Goal: Task Accomplishment & Management: Complete application form

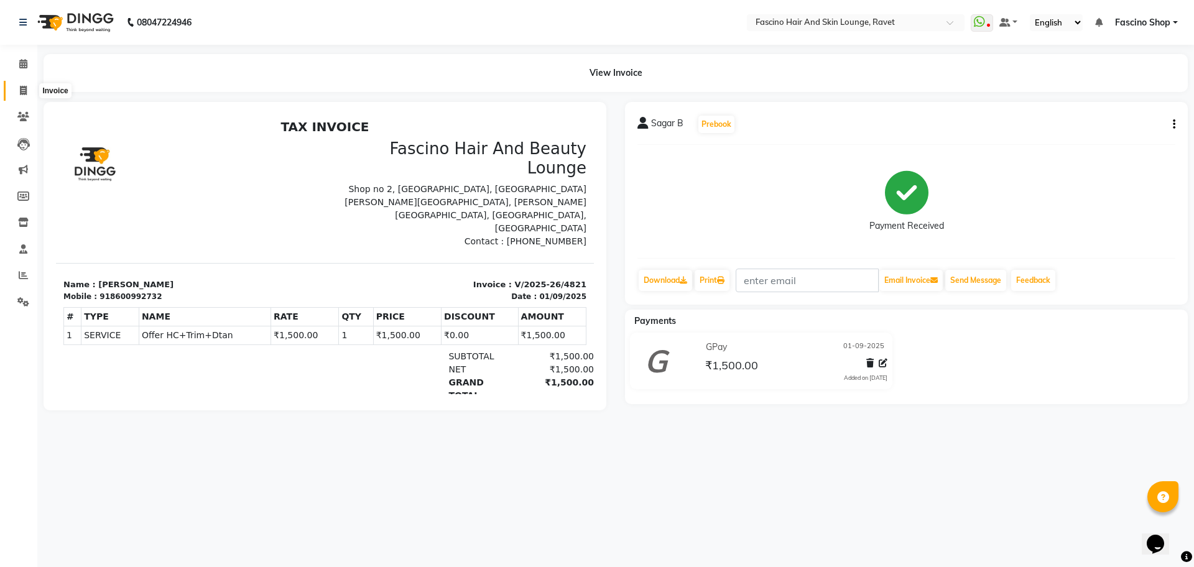
click at [26, 88] on icon at bounding box center [23, 90] width 7 height 9
select select "5190"
select select "service"
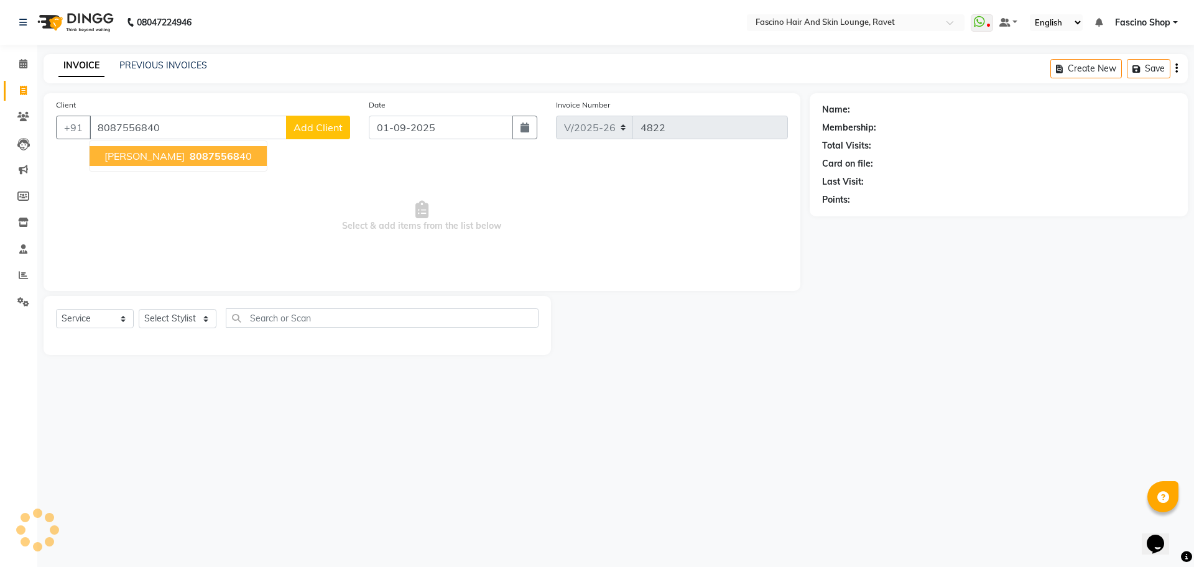
type input "8087556840"
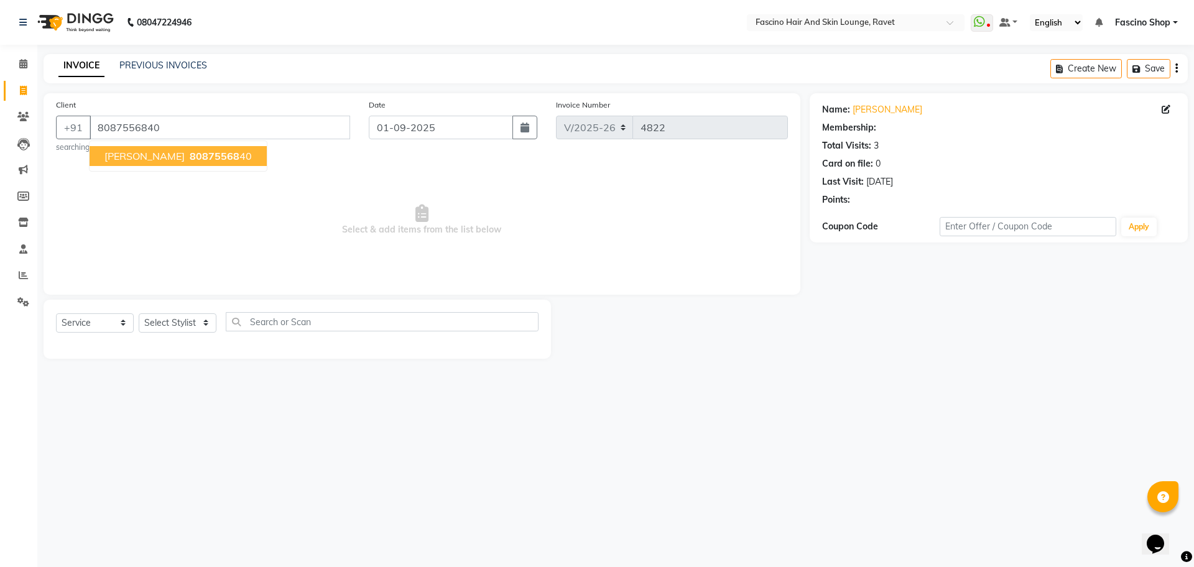
select select "1: Object"
click at [208, 163] on button "Philomina Thorat 80875568 40" at bounding box center [178, 156] width 177 height 20
select select "1: Object"
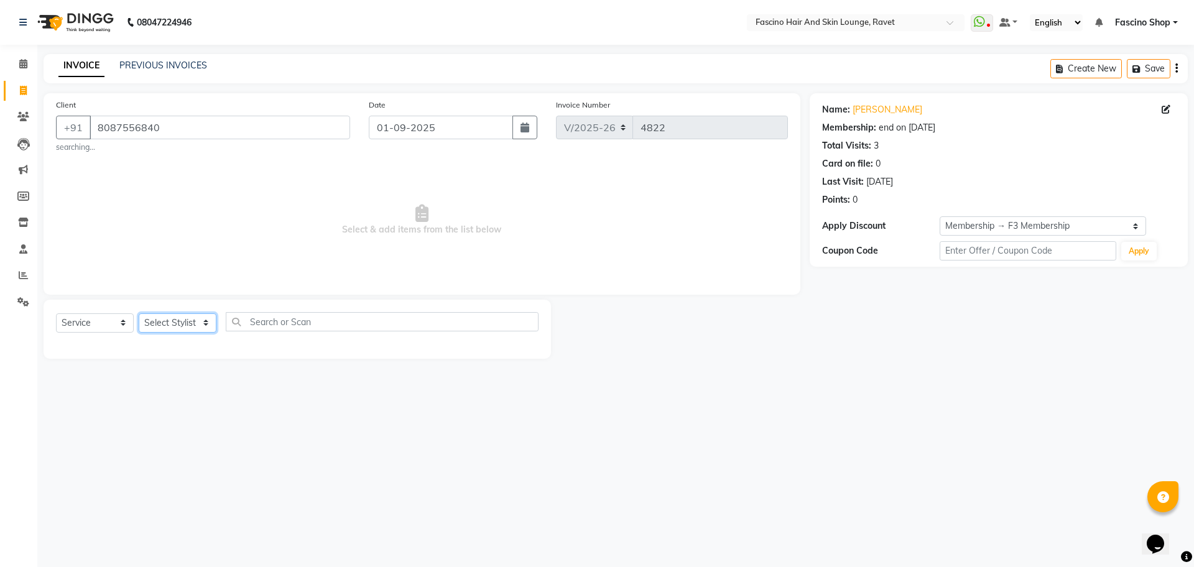
click at [191, 320] on select "Select Stylist Abbas Ali Aishwarya More Akash Hivare Ansar ahmad ashwini Fascin…" at bounding box center [178, 322] width 78 height 19
select select "66114"
click at [139, 313] on select "Select Stylist Abbas Ali Aishwarya More Akash Hivare Ansar ahmad ashwini Fascin…" at bounding box center [178, 322] width 78 height 19
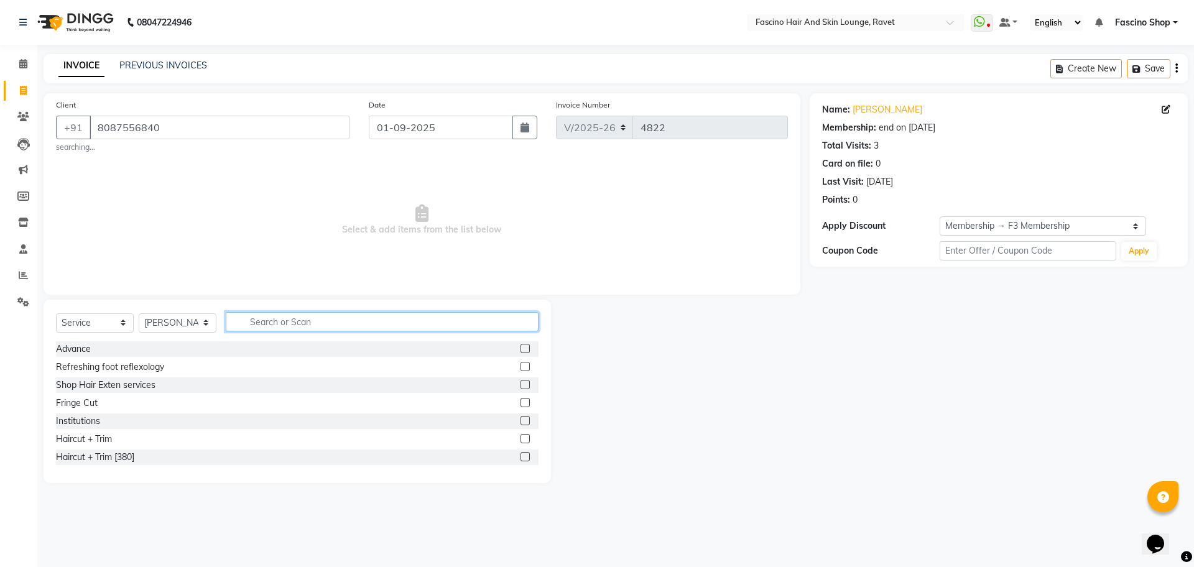
click at [229, 323] on input "text" at bounding box center [382, 321] width 313 height 19
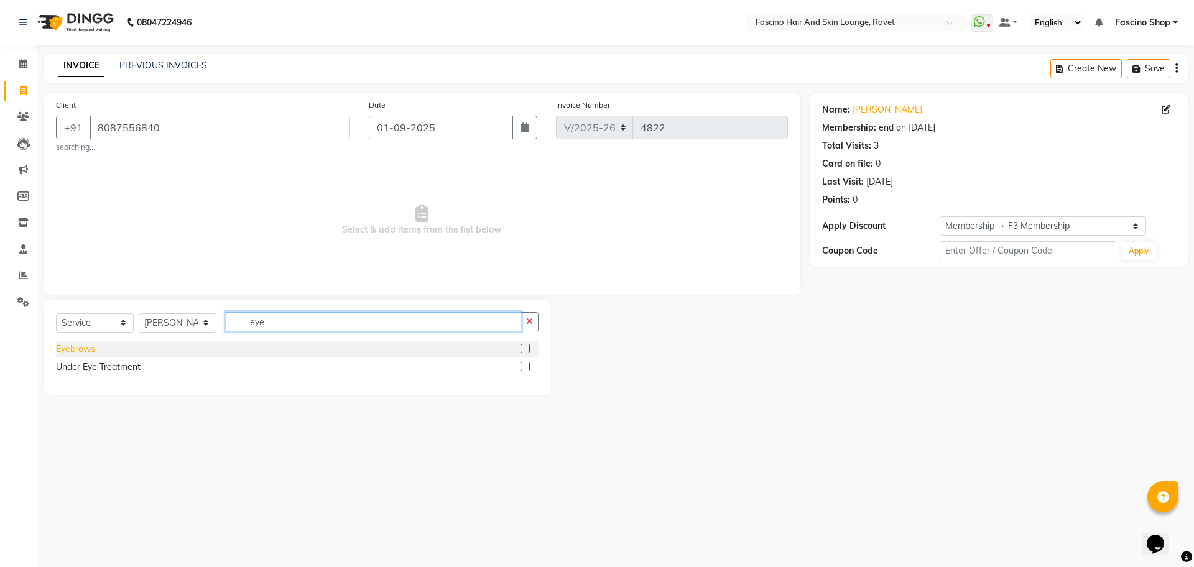
type input "eye"
click at [65, 344] on div "Eyebrows" at bounding box center [75, 349] width 39 height 13
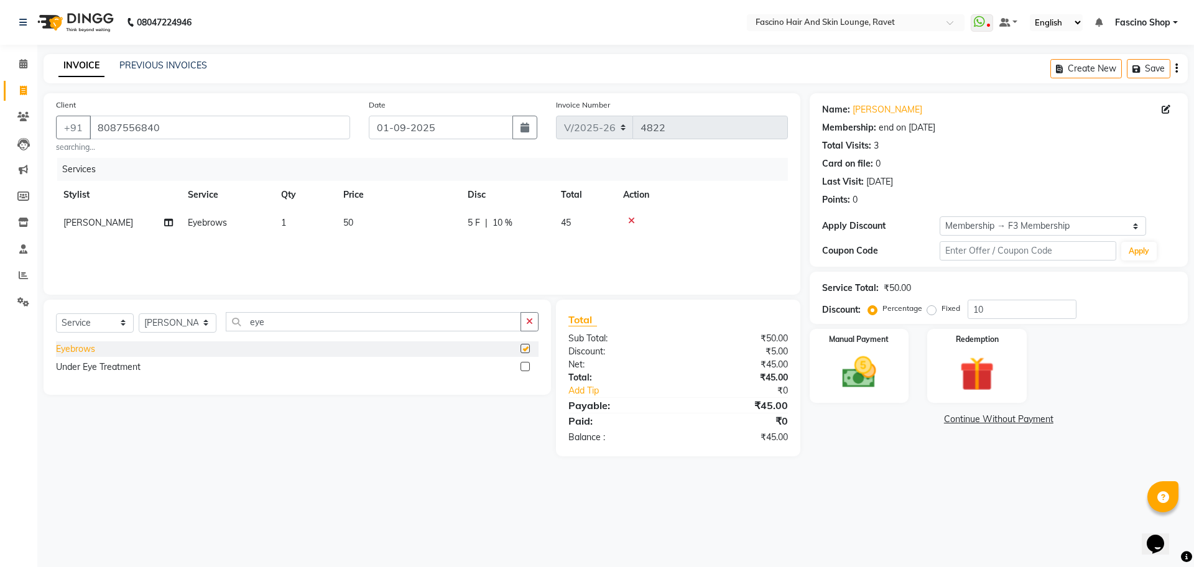
checkbox input "false"
click at [303, 316] on input "eye" at bounding box center [373, 321] width 295 height 19
type input "e"
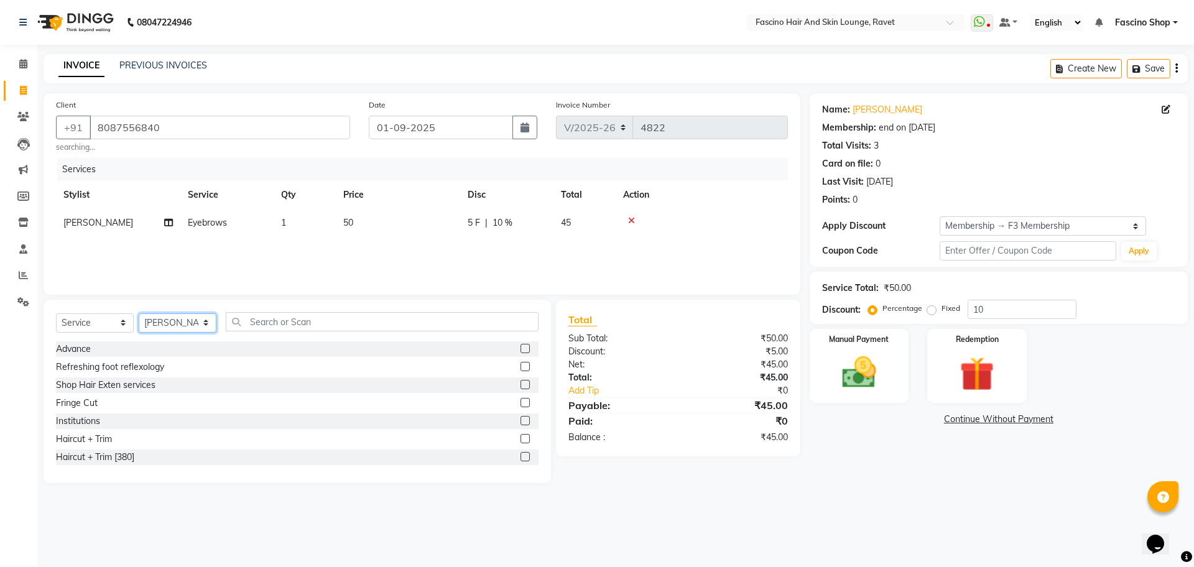
click at [186, 326] on select "Select Stylist Abbas Ali Aishwarya More Akash Hivare Ansar ahmad ashwini Fascin…" at bounding box center [178, 322] width 78 height 19
select select "87764"
click at [139, 313] on select "Select Stylist Abbas Ali Aishwarya More Akash Hivare Ansar ahmad ashwini Fascin…" at bounding box center [178, 322] width 78 height 19
click at [284, 330] on input "text" at bounding box center [382, 321] width 313 height 19
type input "cut"
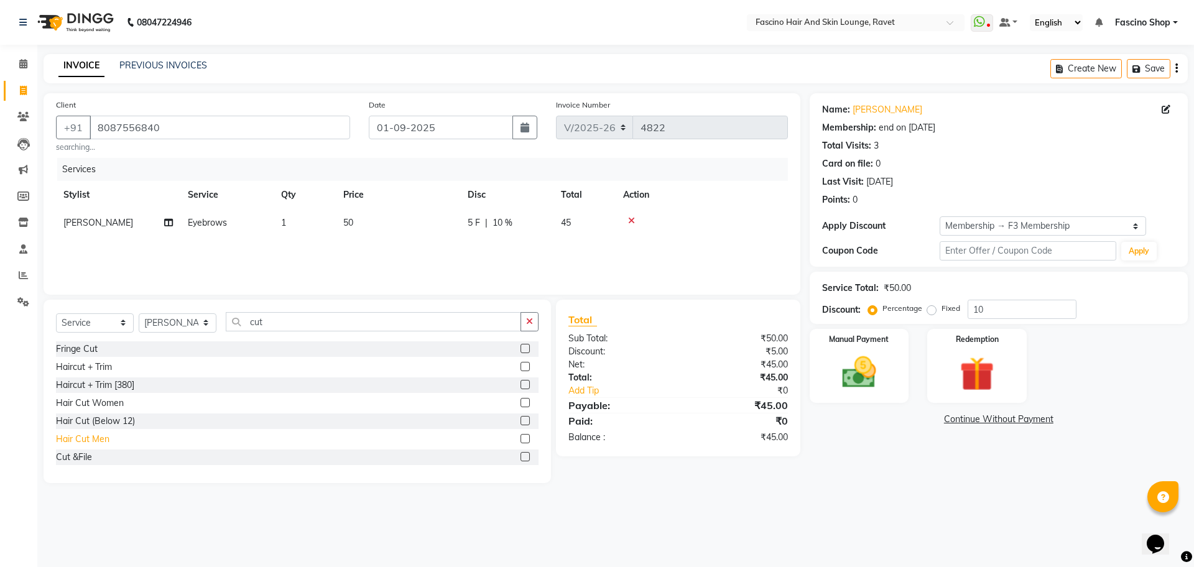
click at [80, 442] on div "Hair Cut Men" at bounding box center [82, 439] width 53 height 13
checkbox input "false"
click at [73, 403] on div "Hair Cut Women" at bounding box center [90, 403] width 68 height 13
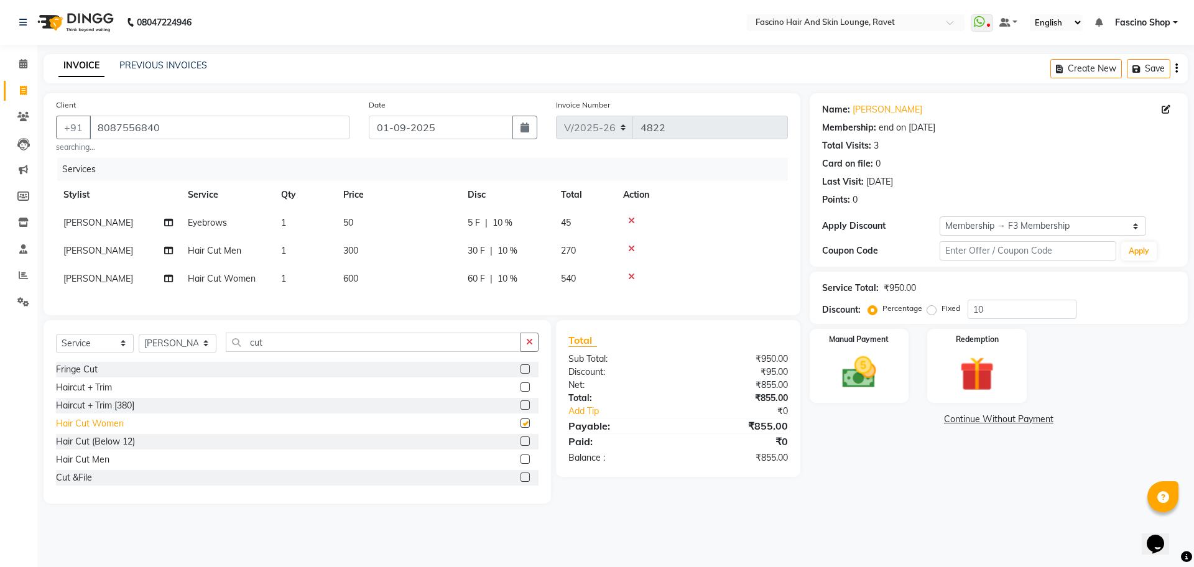
checkbox input "false"
click at [627, 252] on div at bounding box center [701, 248] width 157 height 9
click at [640, 241] on td at bounding box center [701, 251] width 172 height 28
click at [633, 250] on icon at bounding box center [631, 248] width 7 height 9
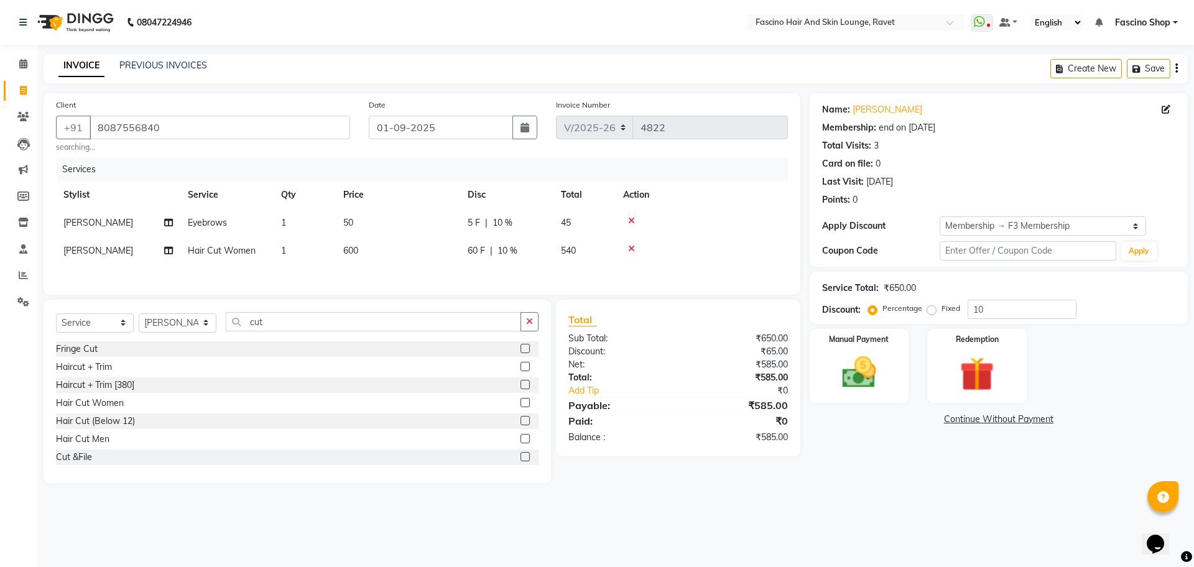
click at [357, 246] on span "600" at bounding box center [350, 250] width 15 height 11
select select "87764"
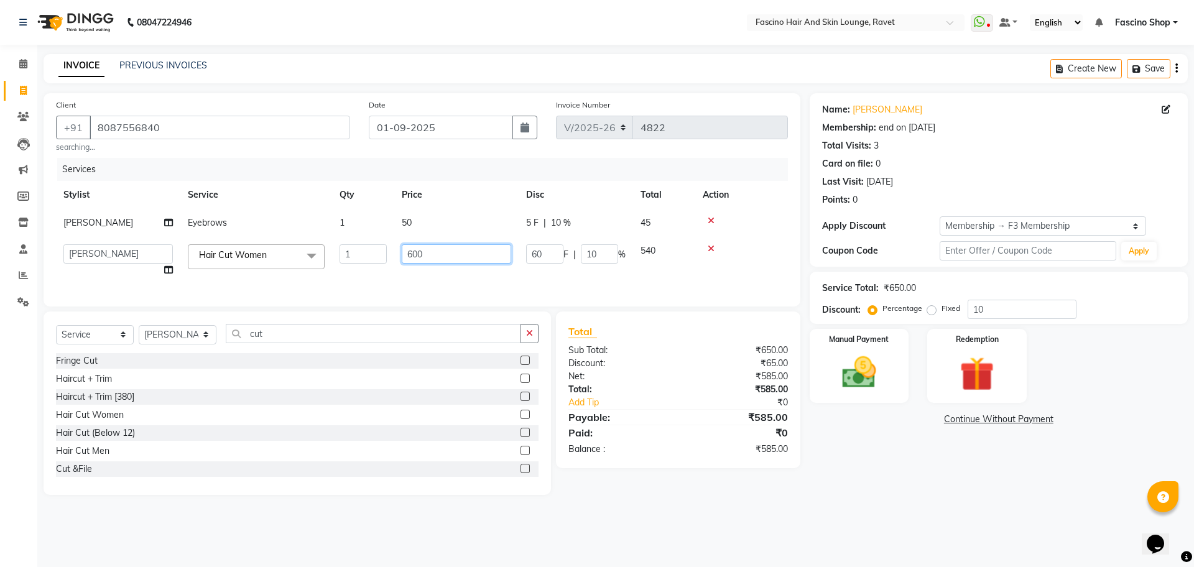
click at [458, 247] on input "600" at bounding box center [456, 253] width 109 height 19
type input "6"
type input "500"
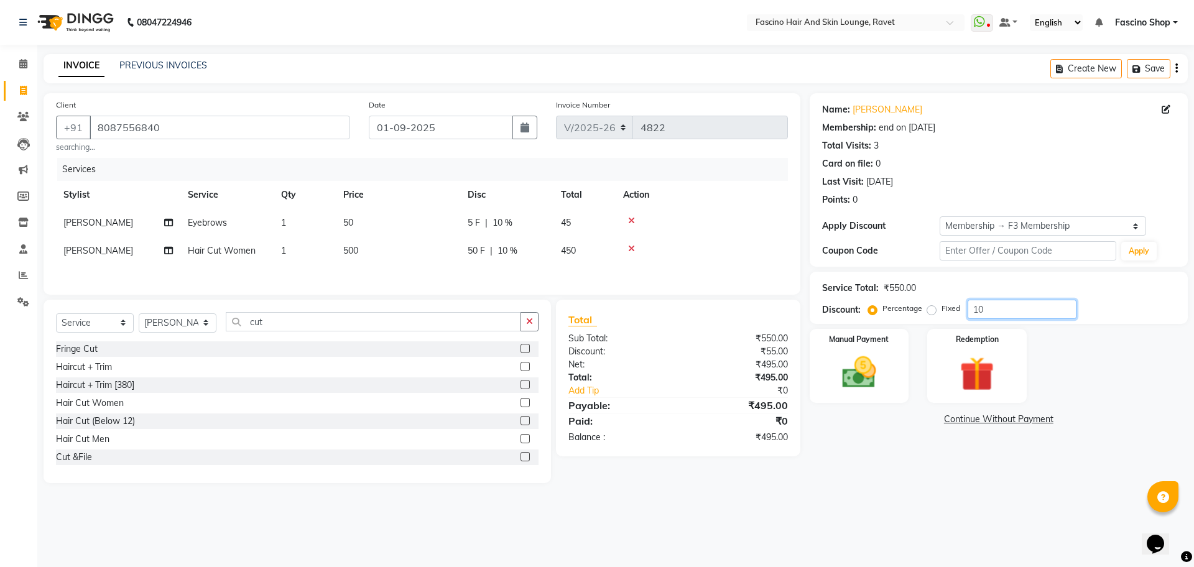
click at [1010, 316] on input "10" at bounding box center [1021, 309] width 109 height 19
type input "1"
click at [870, 352] on img at bounding box center [859, 372] width 58 height 41
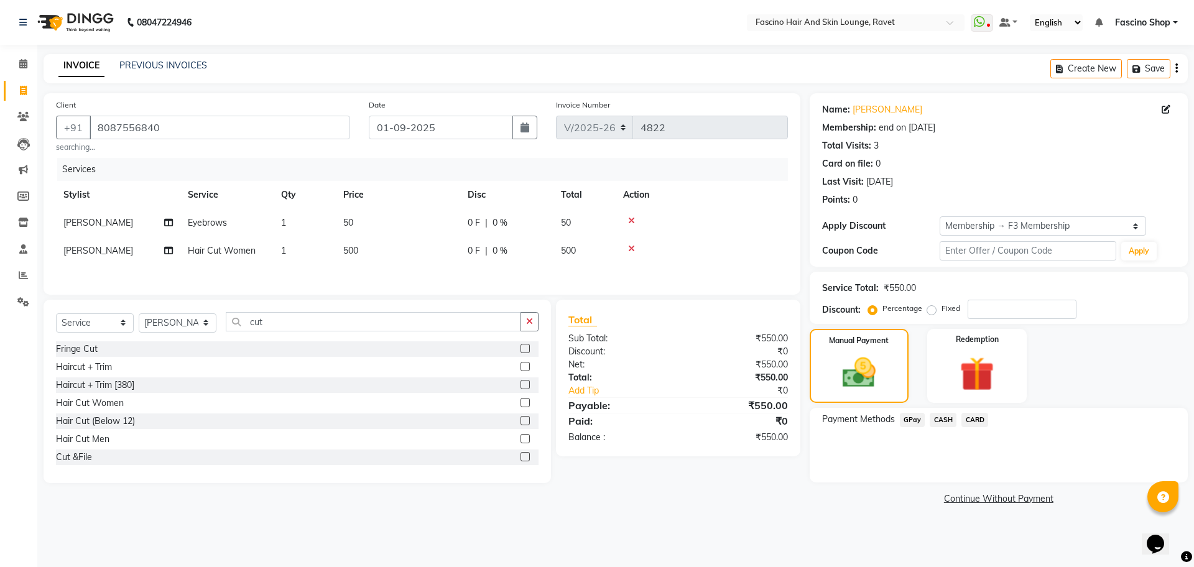
click at [903, 421] on span "GPay" at bounding box center [912, 420] width 25 height 14
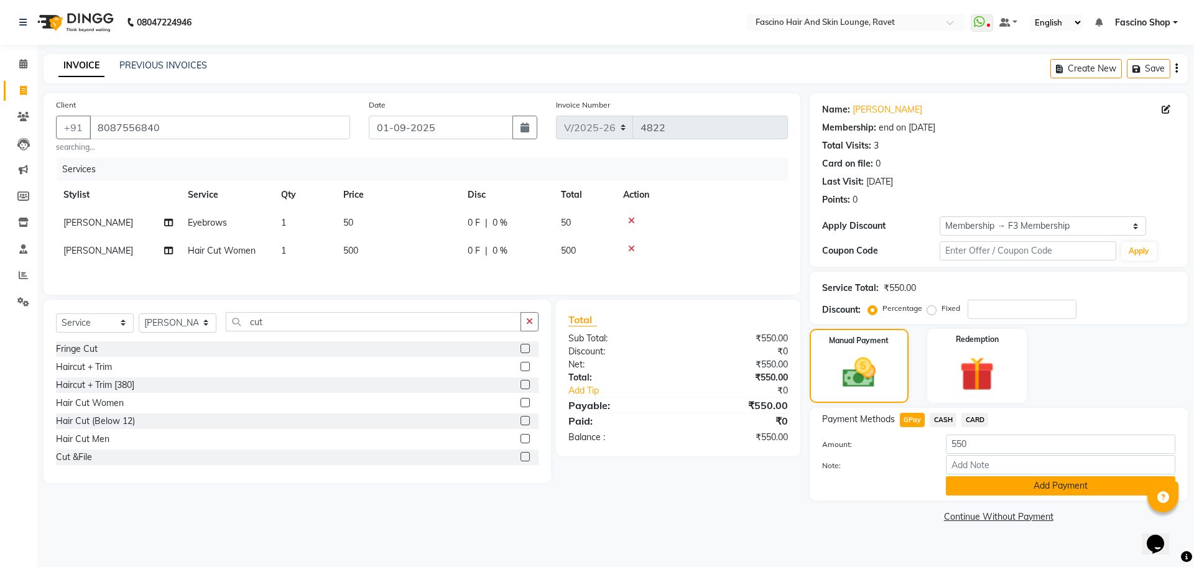
click at [1011, 486] on button "Add Payment" at bounding box center [1060, 485] width 229 height 19
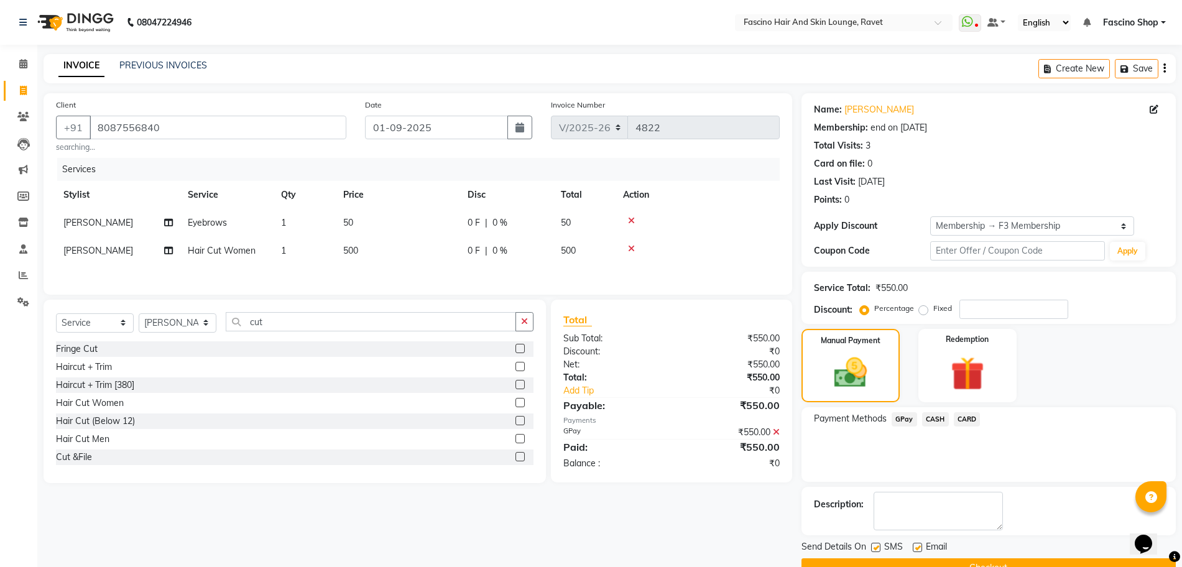
scroll to position [29, 0]
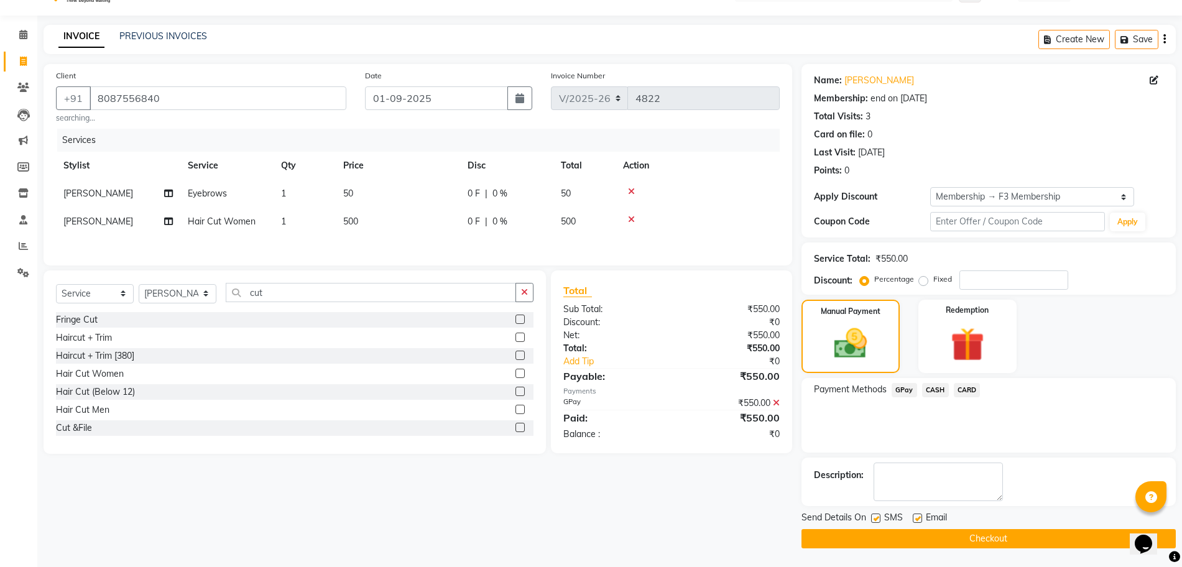
click at [878, 517] on label at bounding box center [875, 518] width 9 height 9
click at [878, 517] on input "checkbox" at bounding box center [875, 519] width 8 height 8
checkbox input "false"
click at [886, 536] on button "Checkout" at bounding box center [988, 538] width 374 height 19
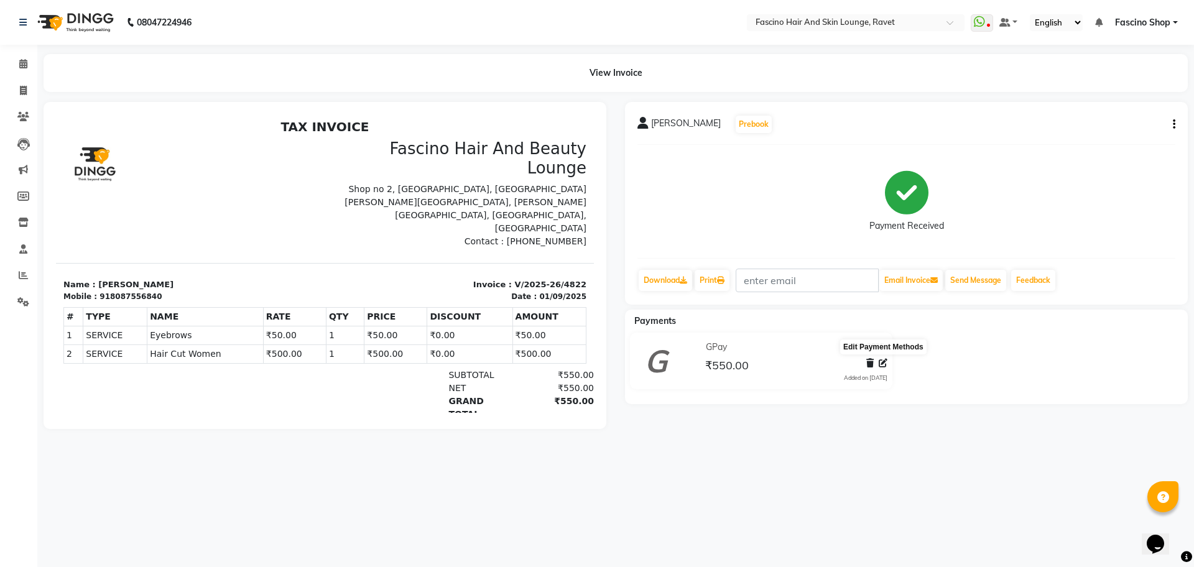
click at [885, 368] on span at bounding box center [882, 363] width 9 height 13
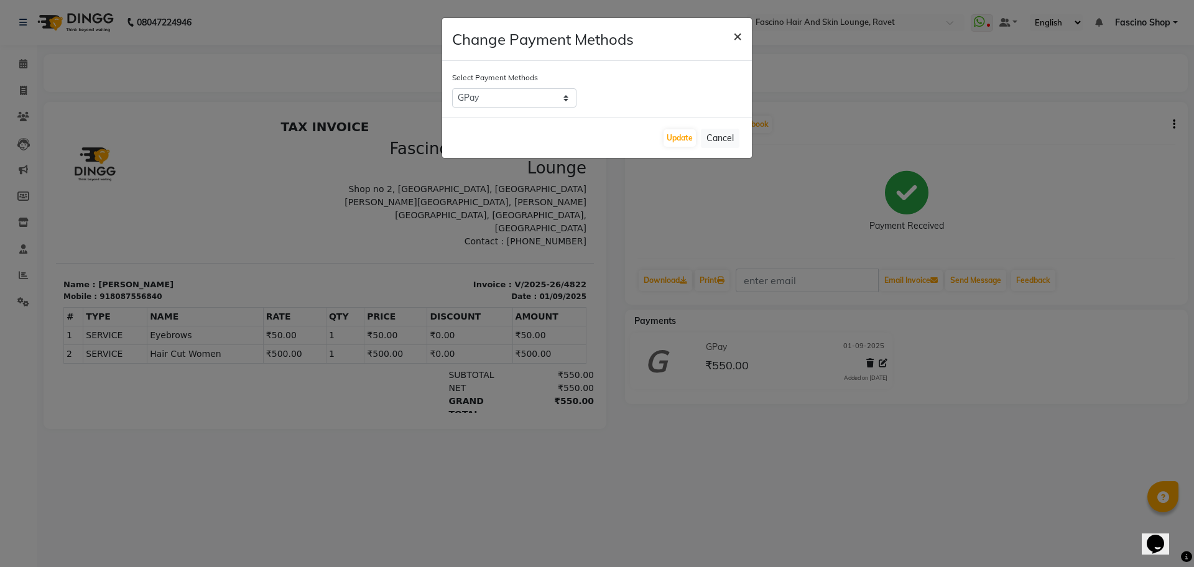
click at [738, 42] on span "×" at bounding box center [737, 35] width 9 height 19
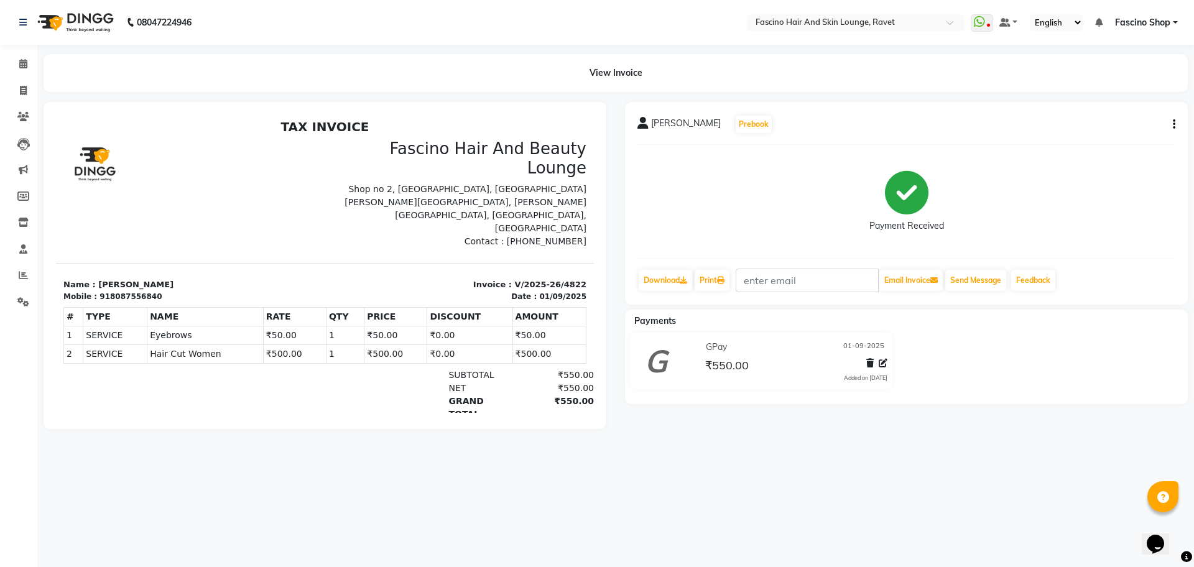
click at [1172, 124] on icon "button" at bounding box center [1173, 124] width 2 height 1
click at [1090, 129] on div "Edit Invoice" at bounding box center [1111, 132] width 85 height 16
select select "service"
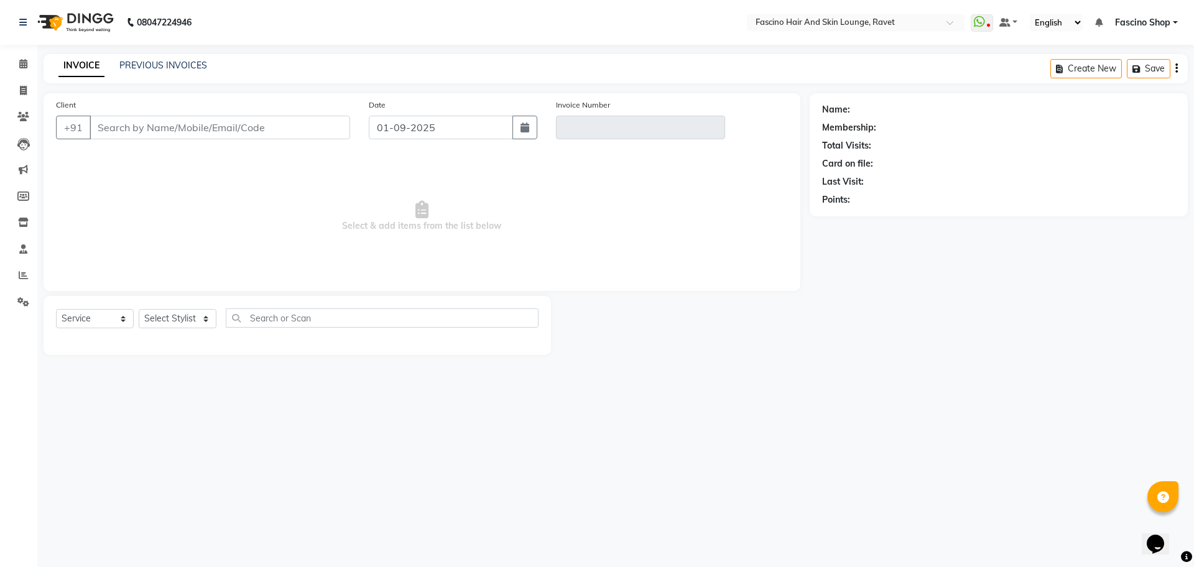
type input "8087556840"
type input "V/2025-26/4822"
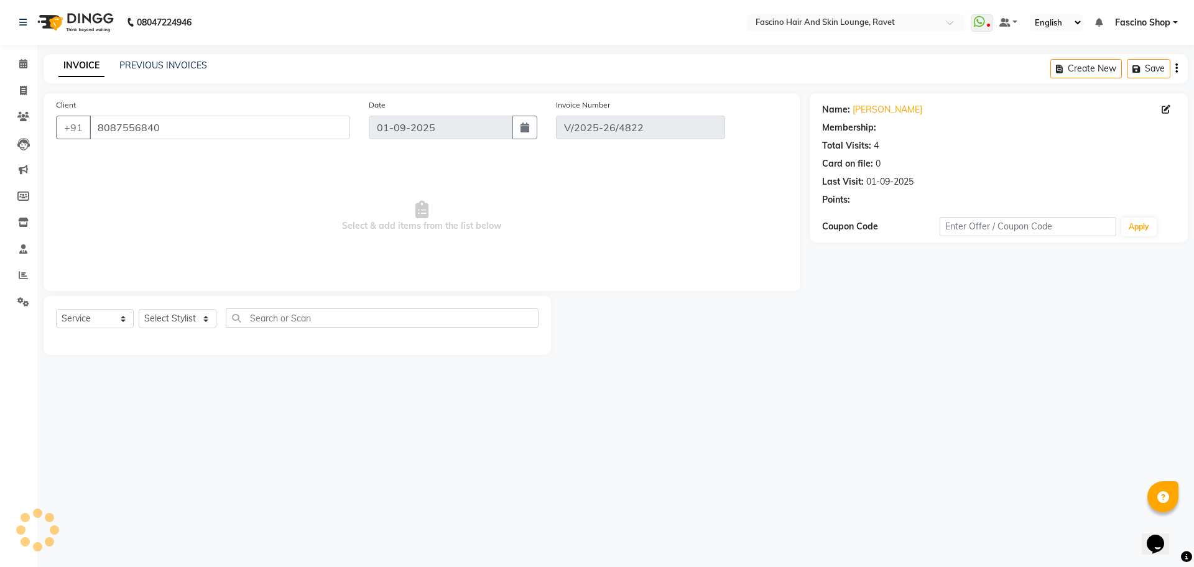
select select "1: Object"
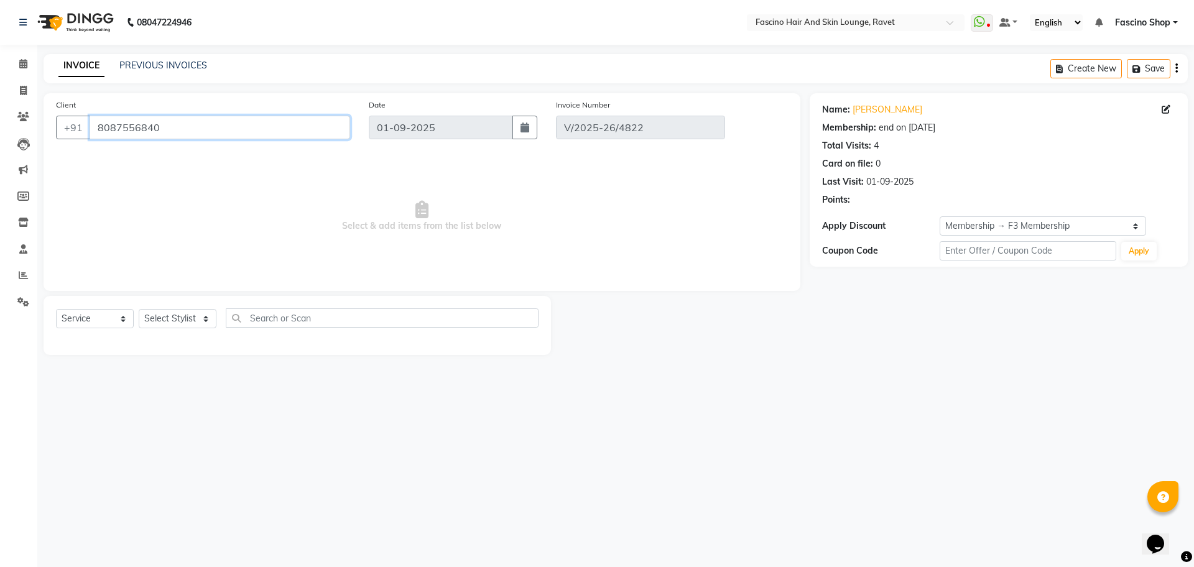
click at [293, 129] on input "8087556840" at bounding box center [220, 128] width 260 height 24
select select "select"
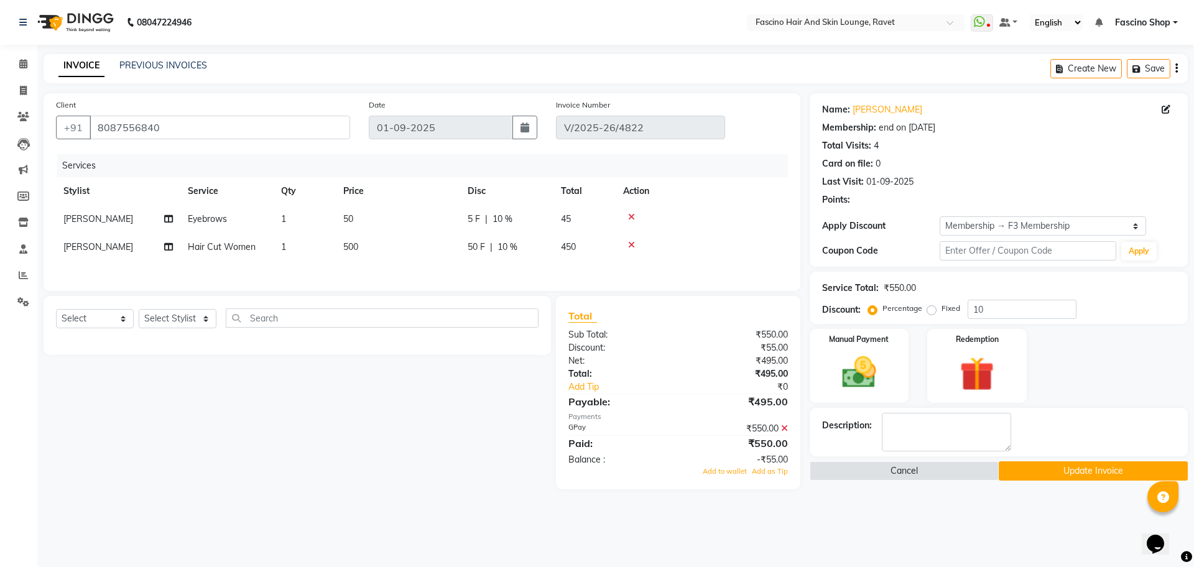
click at [723, 329] on div "Total Sub Total: ₹550.00 Discount: ₹55.00 Net: ₹495.00 Total: ₹495.00 Add Tip ₹…" at bounding box center [677, 392] width 219 height 168
click at [370, 229] on td "50" at bounding box center [398, 219] width 124 height 28
select select "66114"
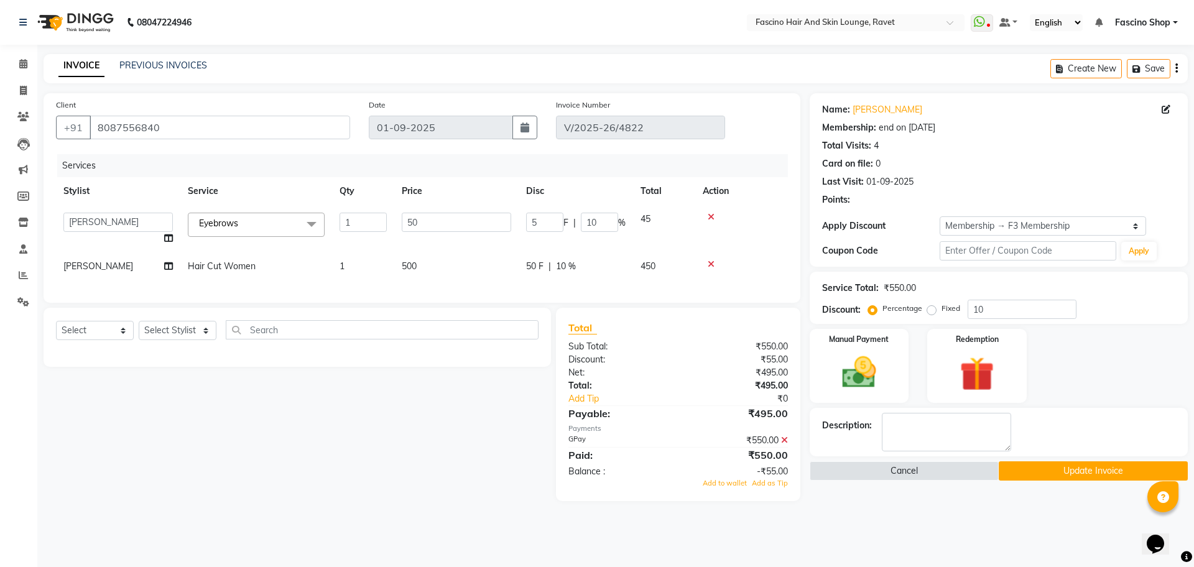
click at [353, 207] on td "1" at bounding box center [363, 228] width 62 height 47
click at [361, 219] on input "1" at bounding box center [362, 222] width 47 height 19
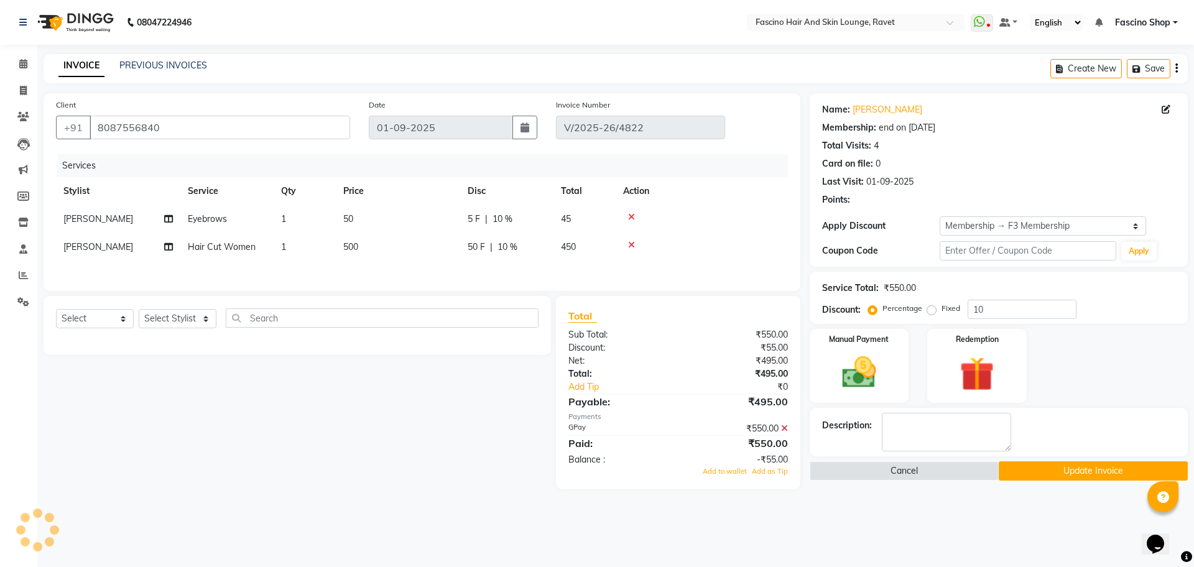
click at [349, 223] on span "50" at bounding box center [348, 218] width 10 height 11
select select "66114"
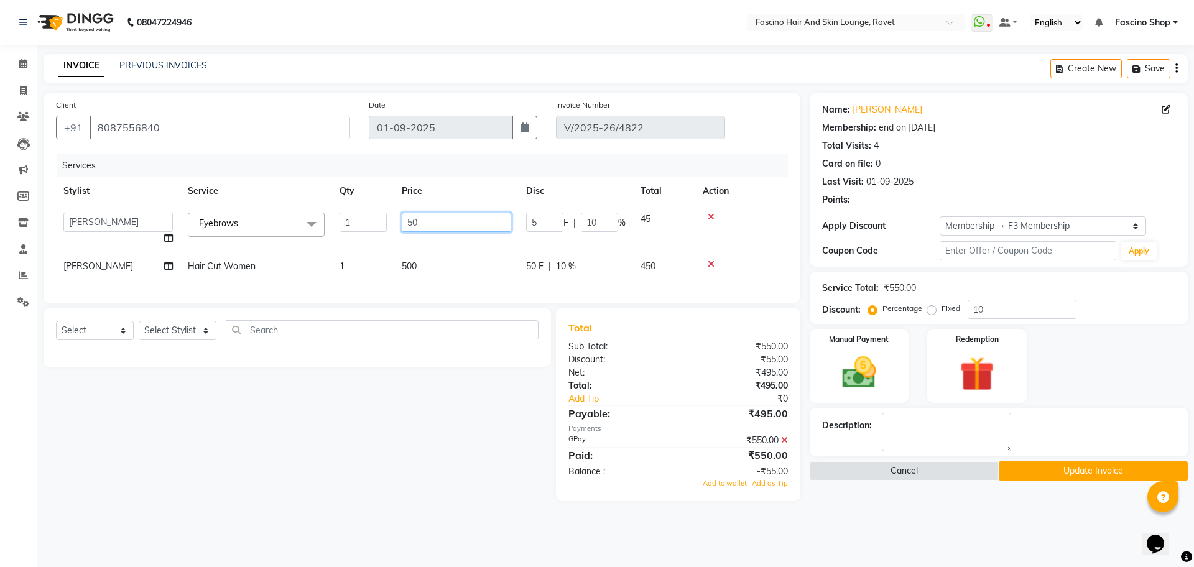
click at [431, 221] on input "50" at bounding box center [456, 222] width 109 height 19
type input "5"
type input "40"
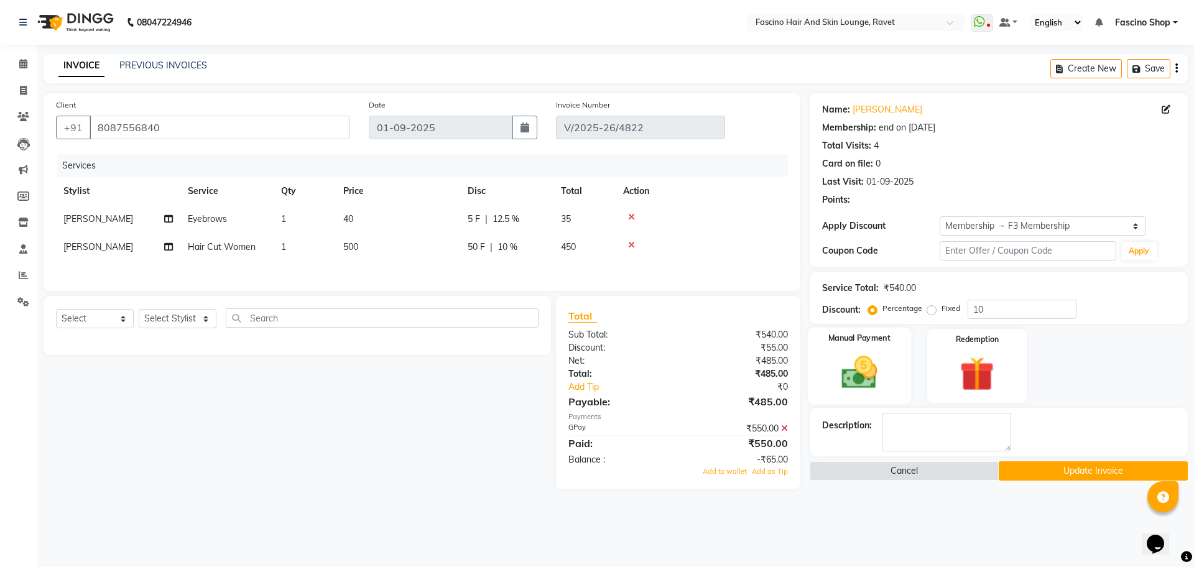
click at [850, 366] on img at bounding box center [859, 372] width 58 height 41
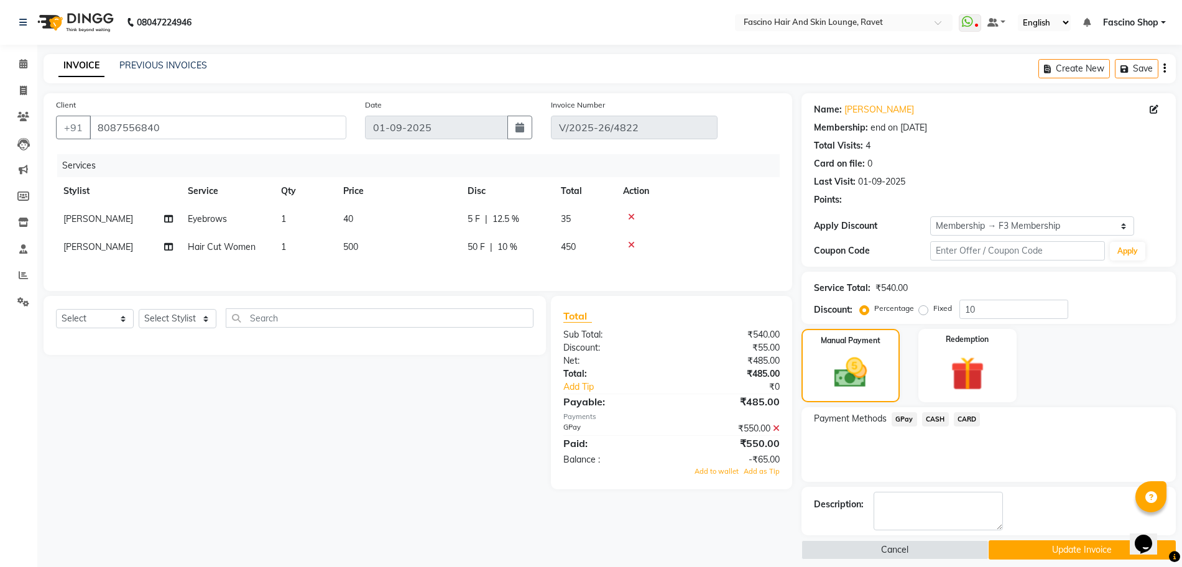
click at [775, 433] on icon at bounding box center [776, 428] width 7 height 9
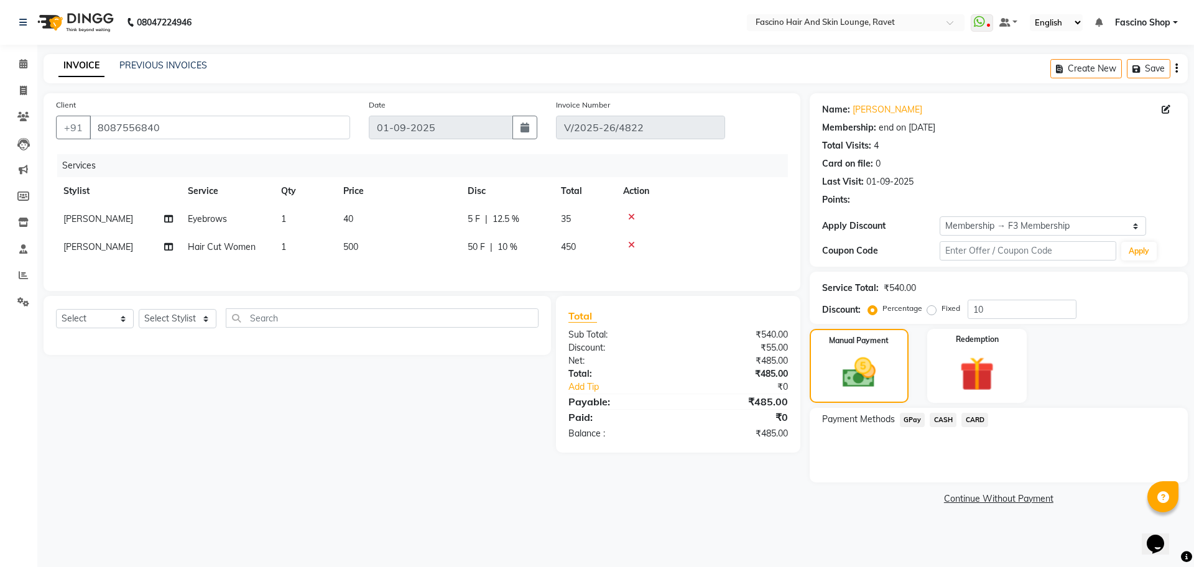
click at [941, 419] on span "CASH" at bounding box center [942, 420] width 27 height 14
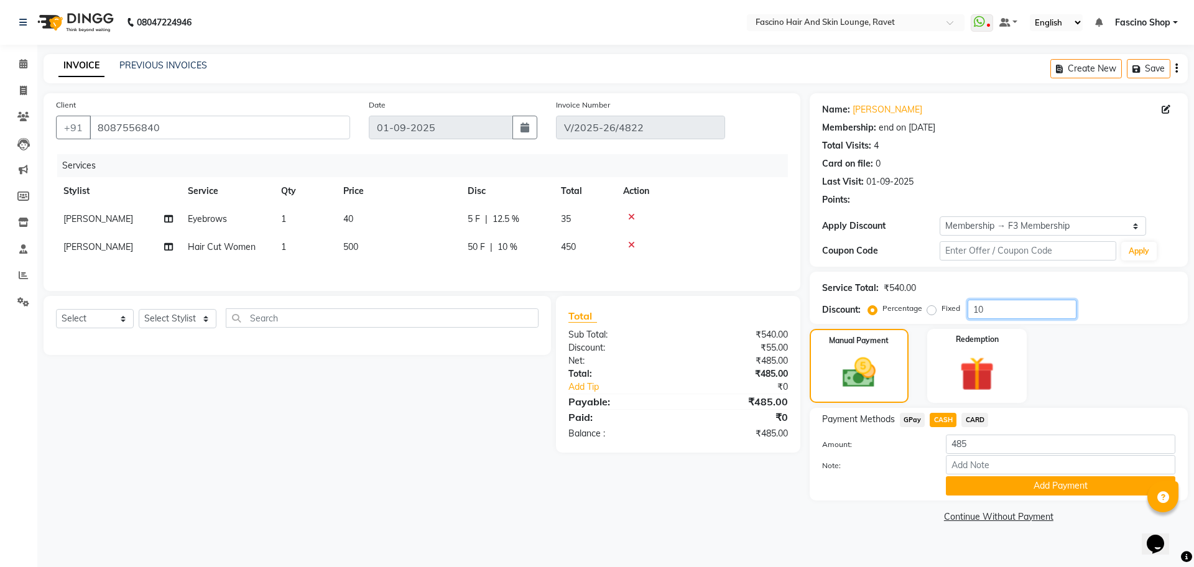
click at [989, 308] on input "10" at bounding box center [1021, 309] width 109 height 19
type input "1"
click at [942, 419] on span "CASH" at bounding box center [942, 420] width 27 height 14
type input "540"
click at [1012, 488] on button "Add Payment" at bounding box center [1060, 485] width 229 height 19
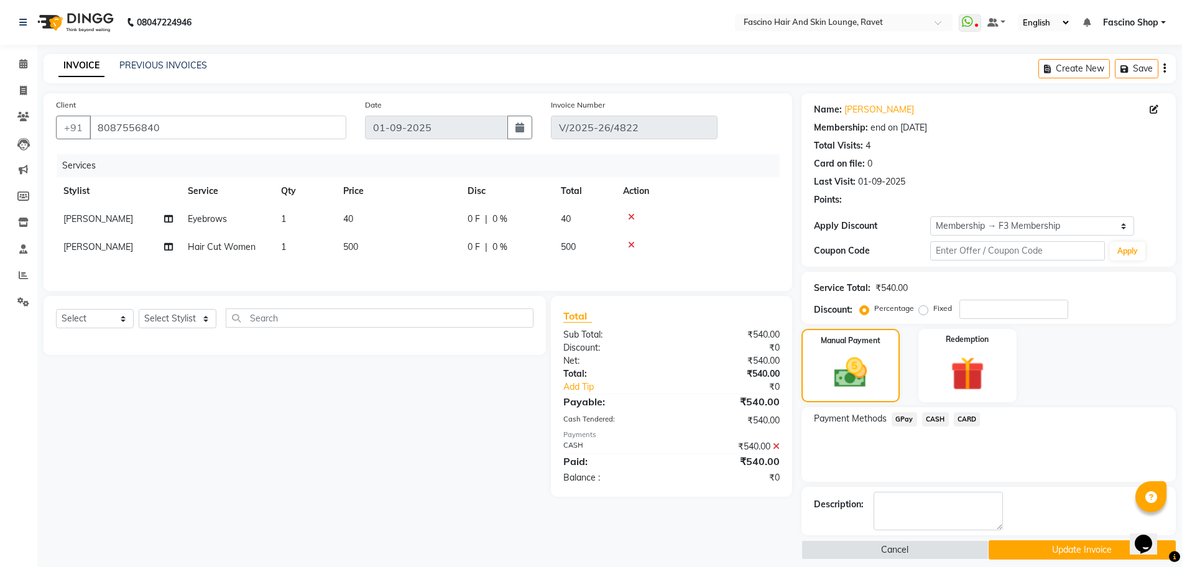
scroll to position [11, 0]
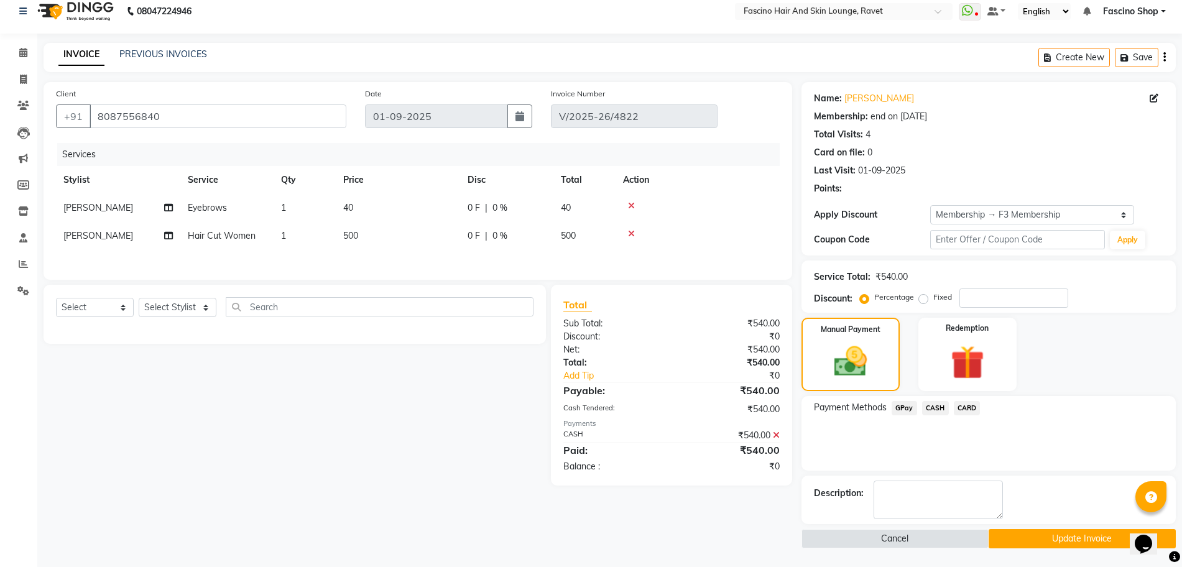
click at [1051, 540] on button "Update Invoice" at bounding box center [1081, 538] width 187 height 19
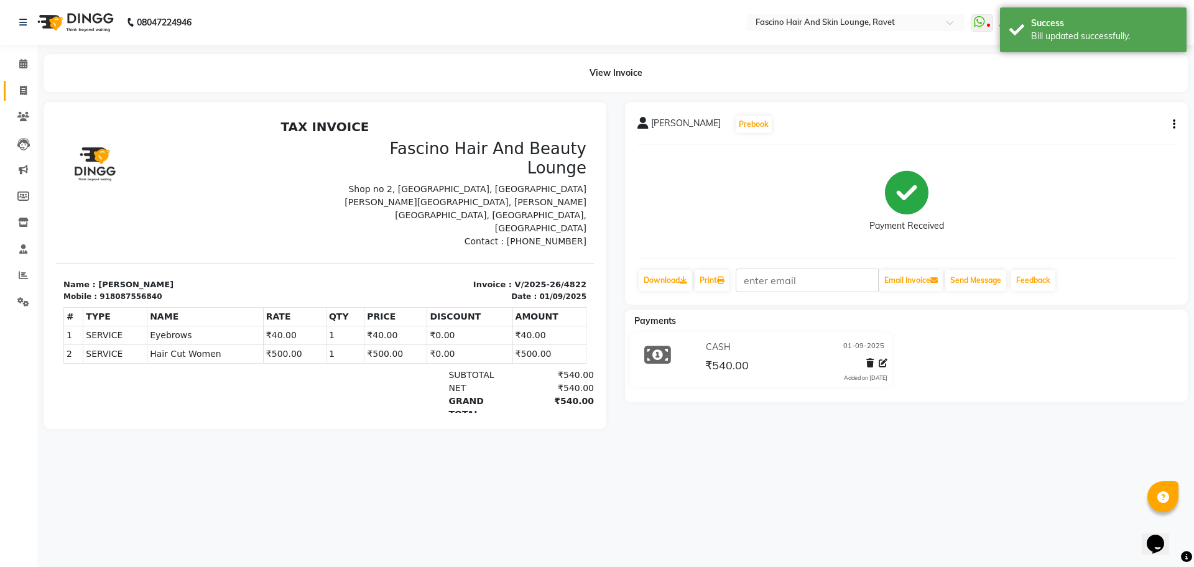
click at [17, 82] on link "Invoice" at bounding box center [19, 91] width 30 height 21
select select "service"
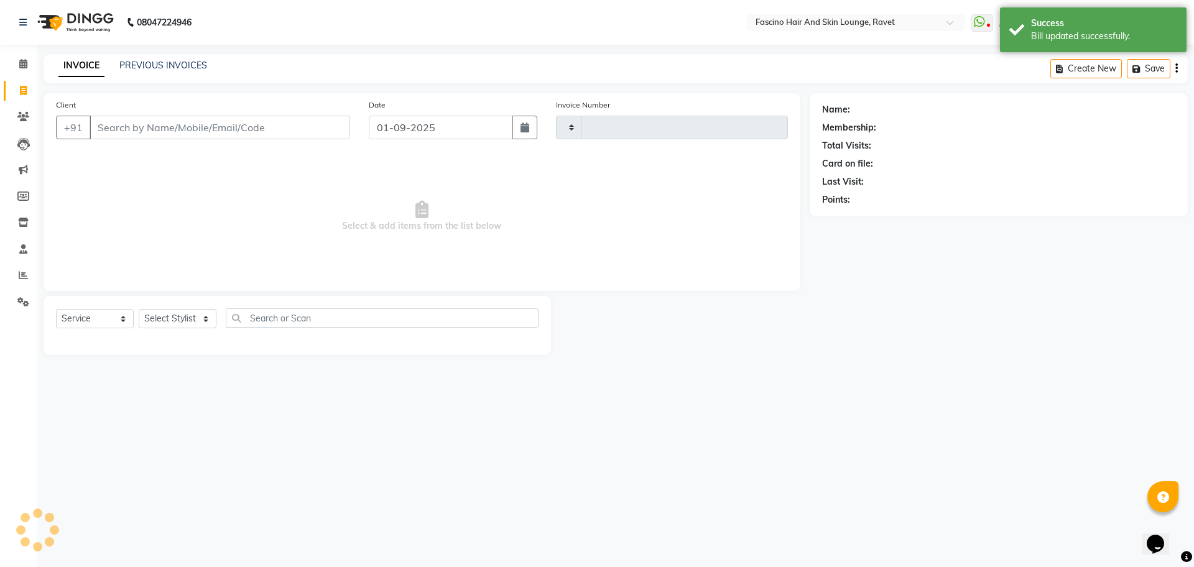
type input "4823"
select select "5190"
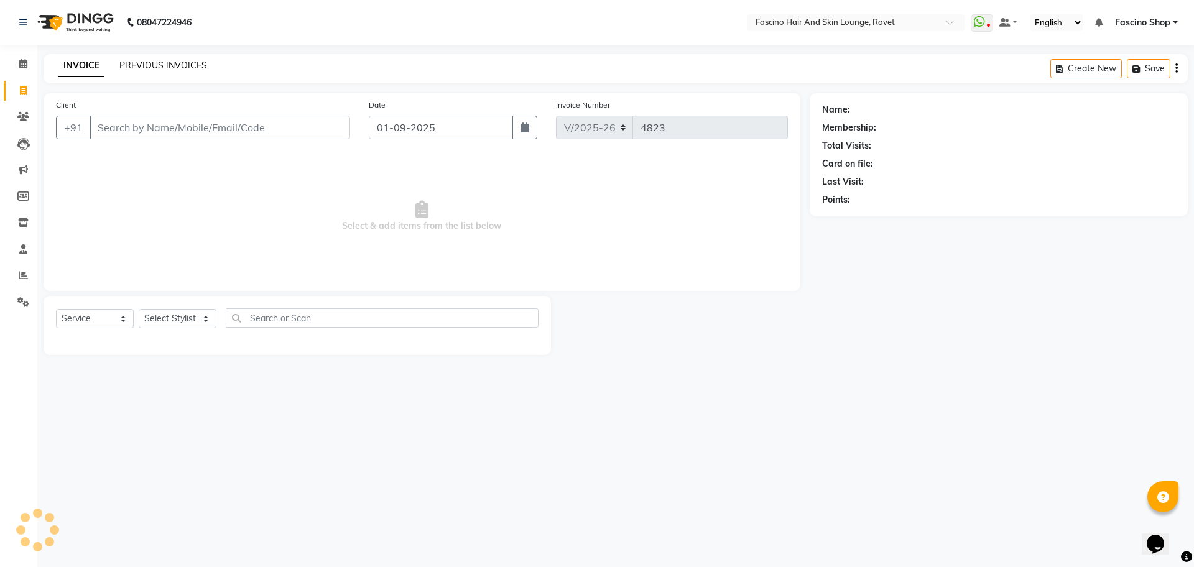
click at [156, 61] on link "PREVIOUS INVOICES" at bounding box center [163, 65] width 88 height 11
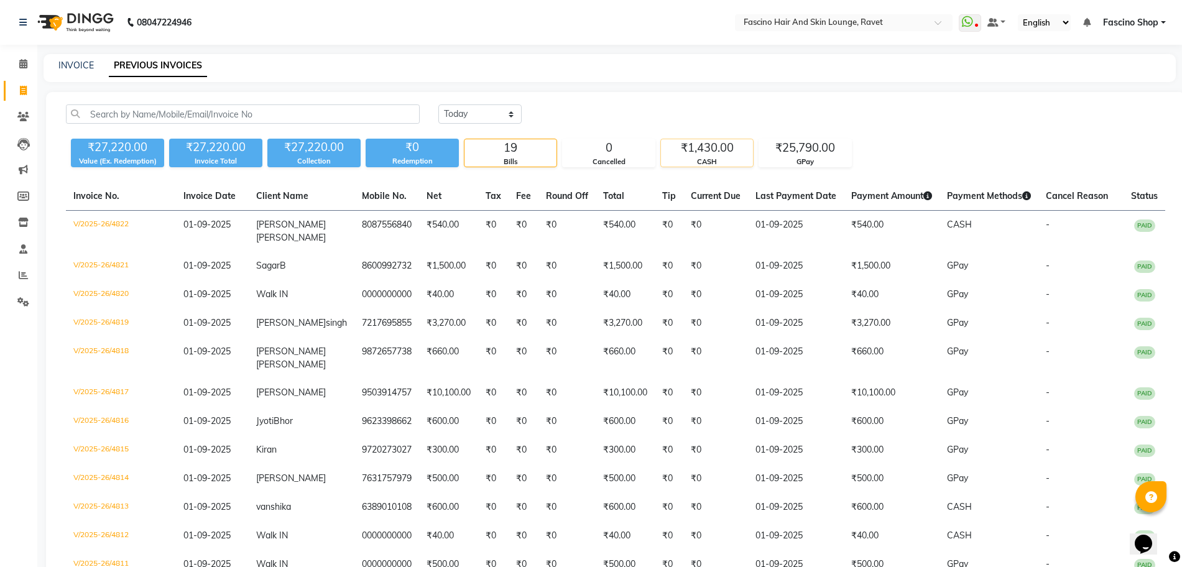
click at [698, 155] on div "₹1,430.00" at bounding box center [707, 147] width 92 height 17
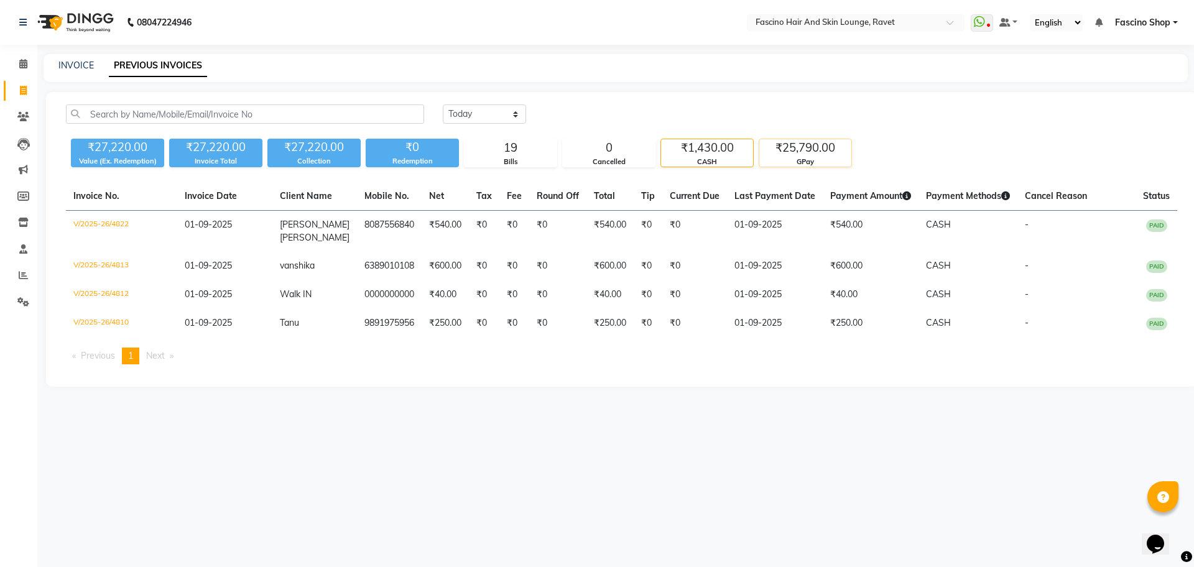
click at [791, 144] on div "₹25,790.00" at bounding box center [805, 147] width 92 height 17
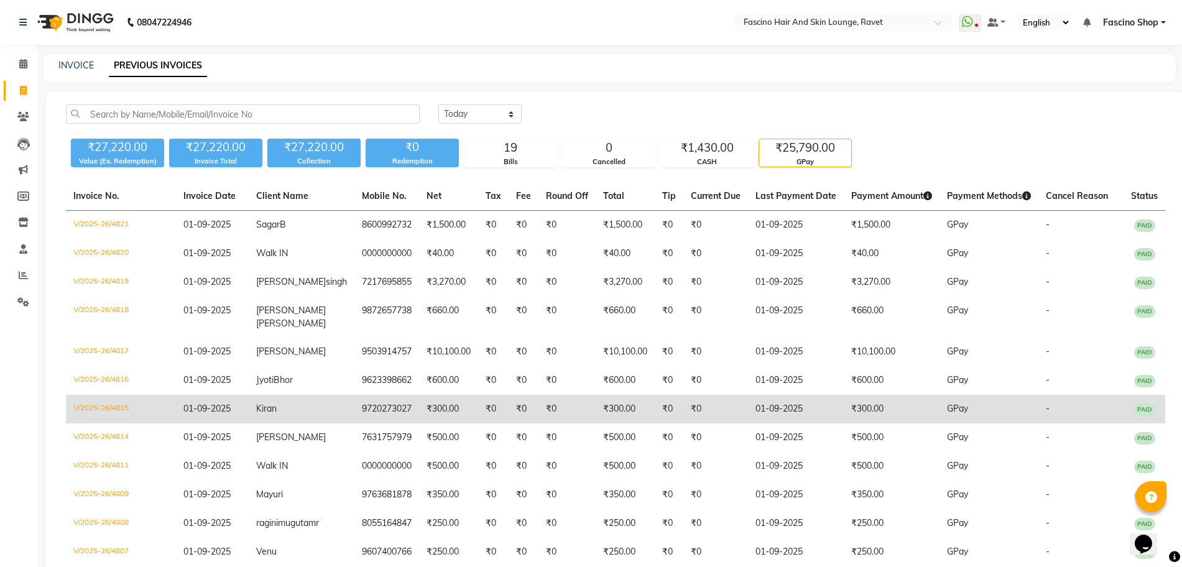
click at [1145, 403] on span "PAID" at bounding box center [1144, 409] width 21 height 12
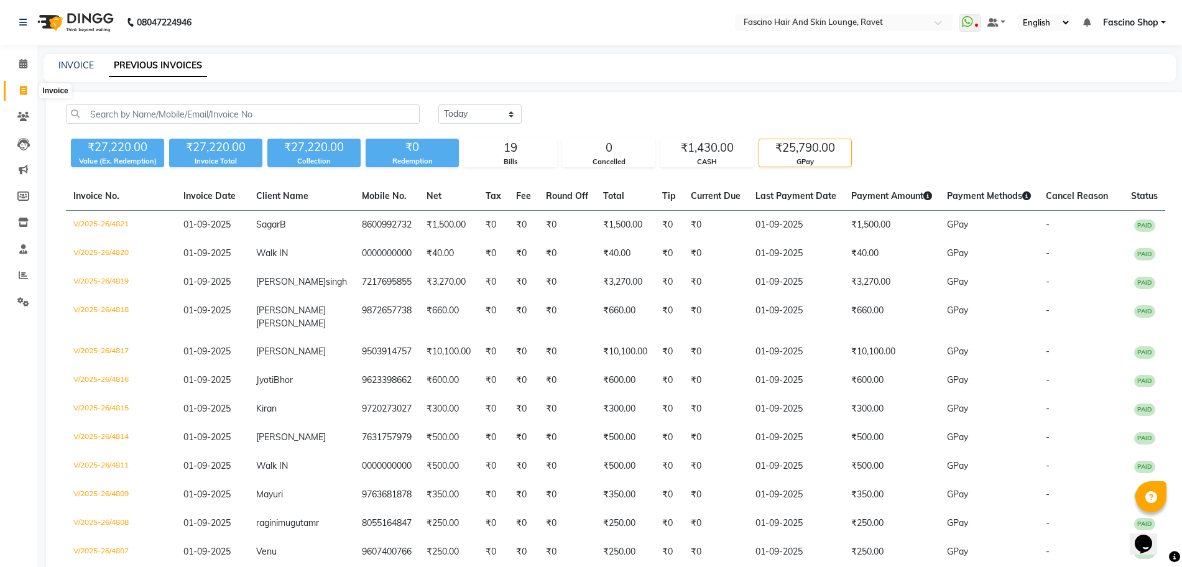
click at [24, 87] on icon at bounding box center [23, 90] width 7 height 9
select select "service"
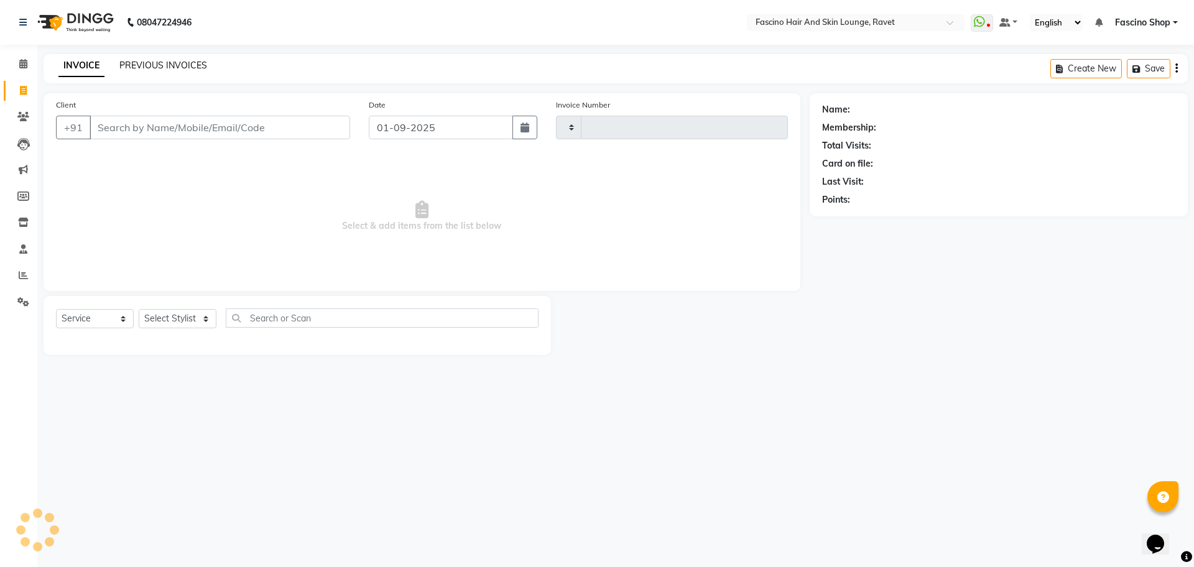
type input "4823"
click at [150, 66] on link "PREVIOUS INVOICES" at bounding box center [163, 65] width 88 height 11
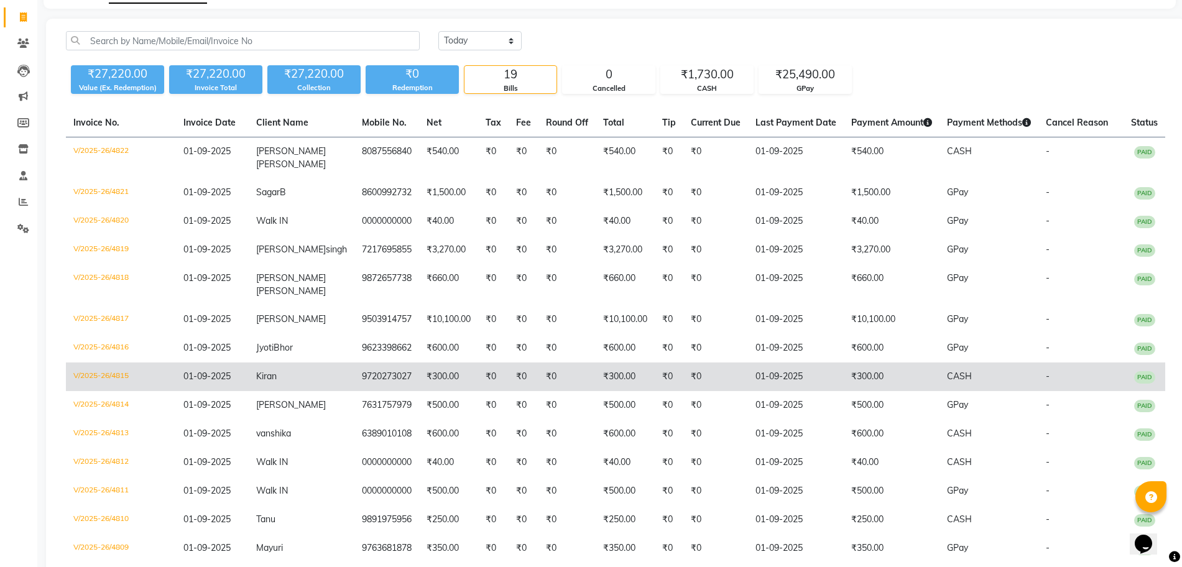
scroll to position [71, 0]
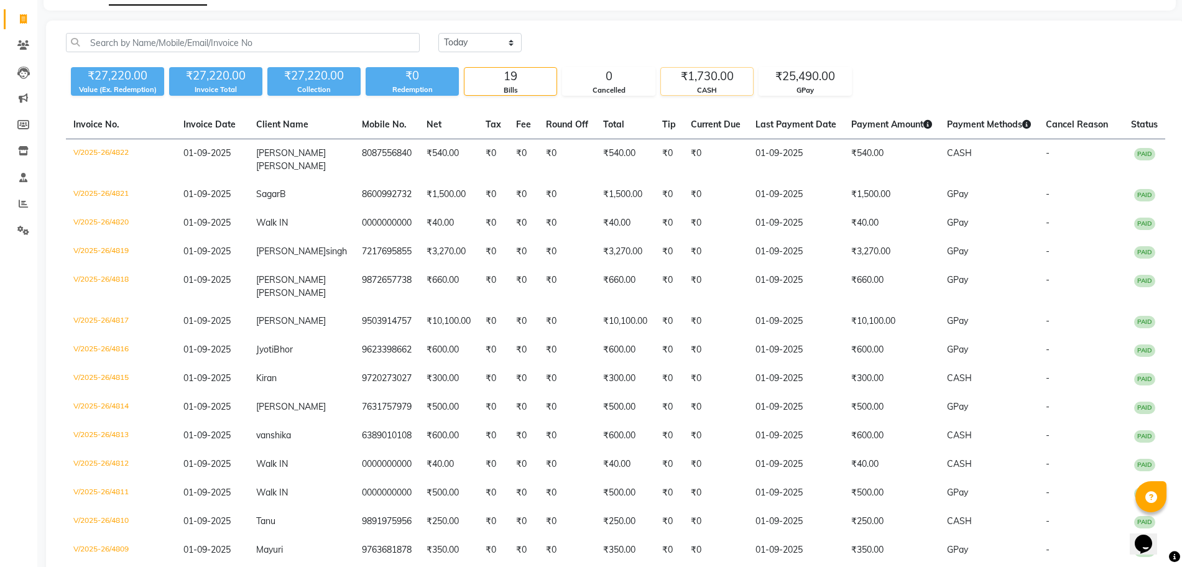
click at [693, 81] on div "₹1,730.00" at bounding box center [707, 76] width 92 height 17
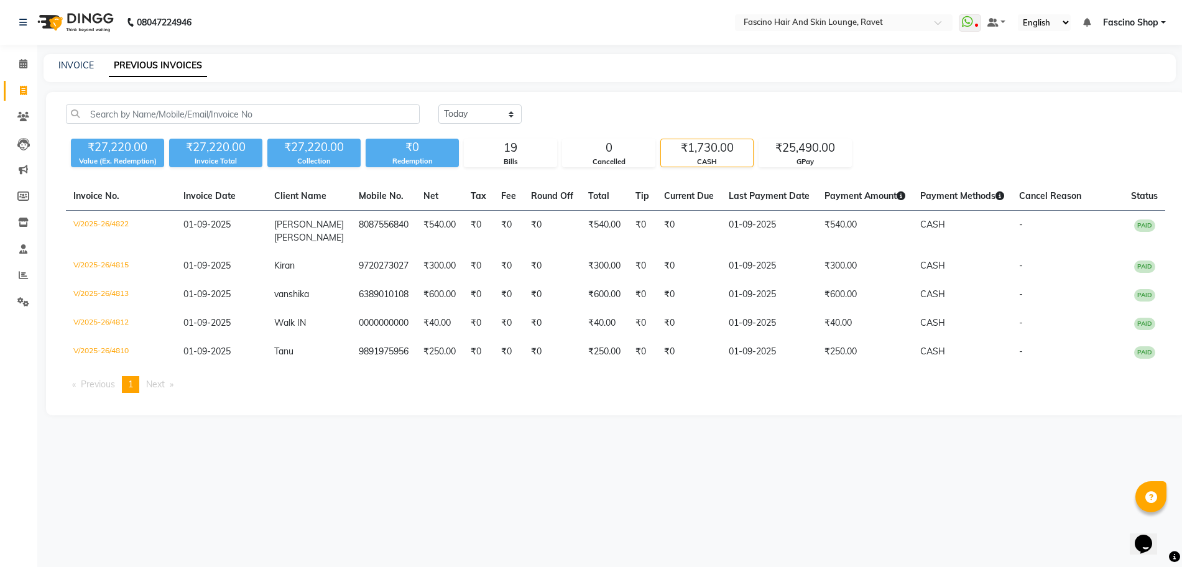
scroll to position [0, 0]
click at [801, 152] on div "₹25,490.00" at bounding box center [805, 147] width 92 height 17
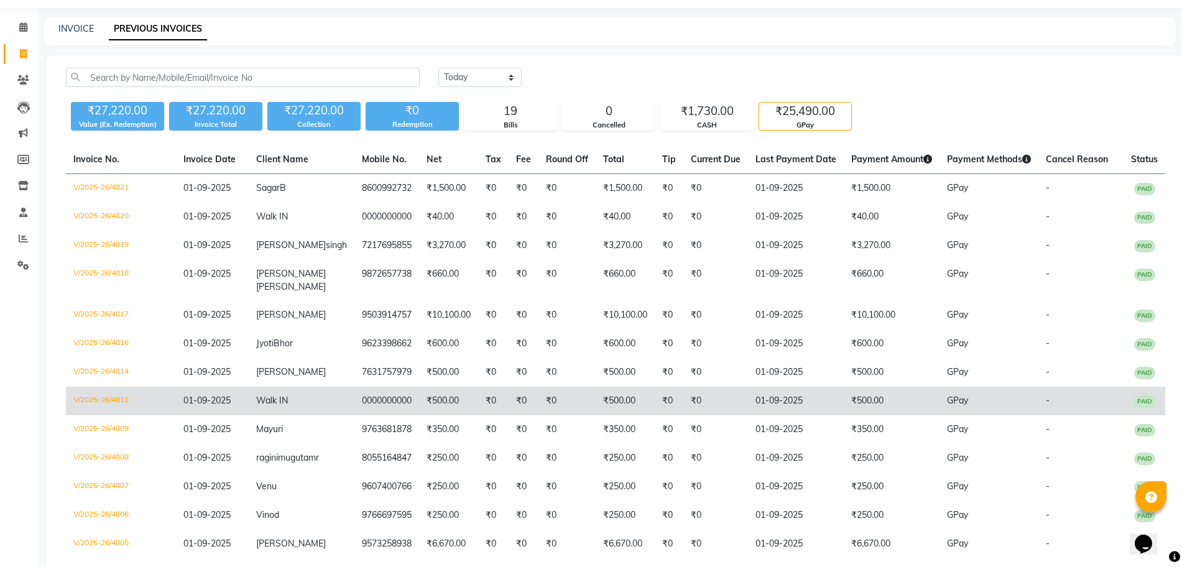
scroll to position [32, 0]
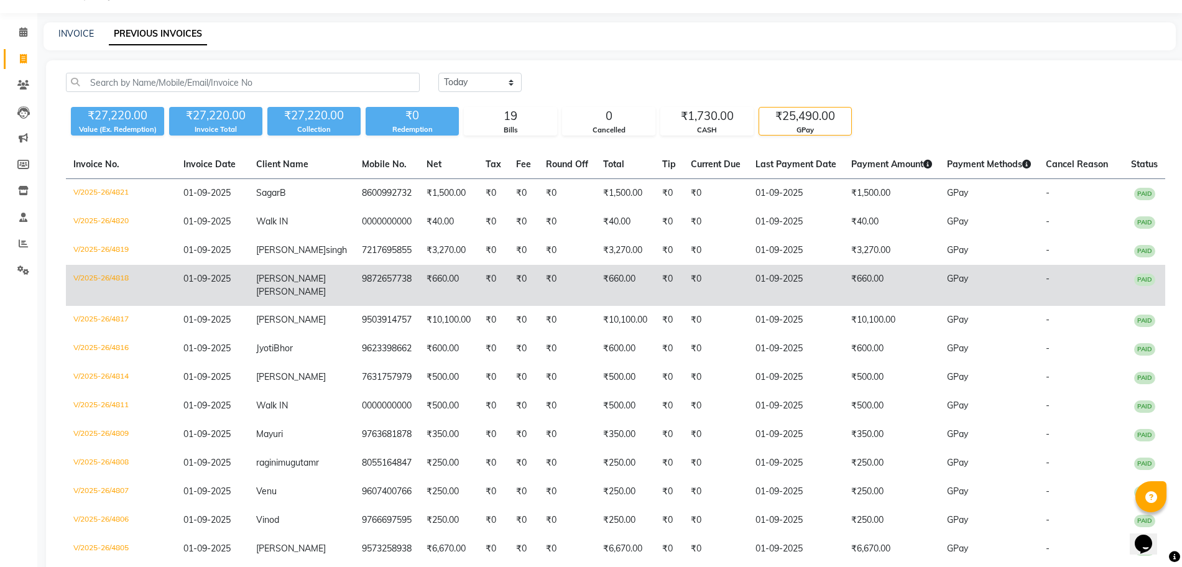
drag, startPoint x: 1144, startPoint y: 272, endPoint x: 854, endPoint y: 282, distance: 290.5
click at [854, 282] on td "₹660.00" at bounding box center [892, 285] width 96 height 41
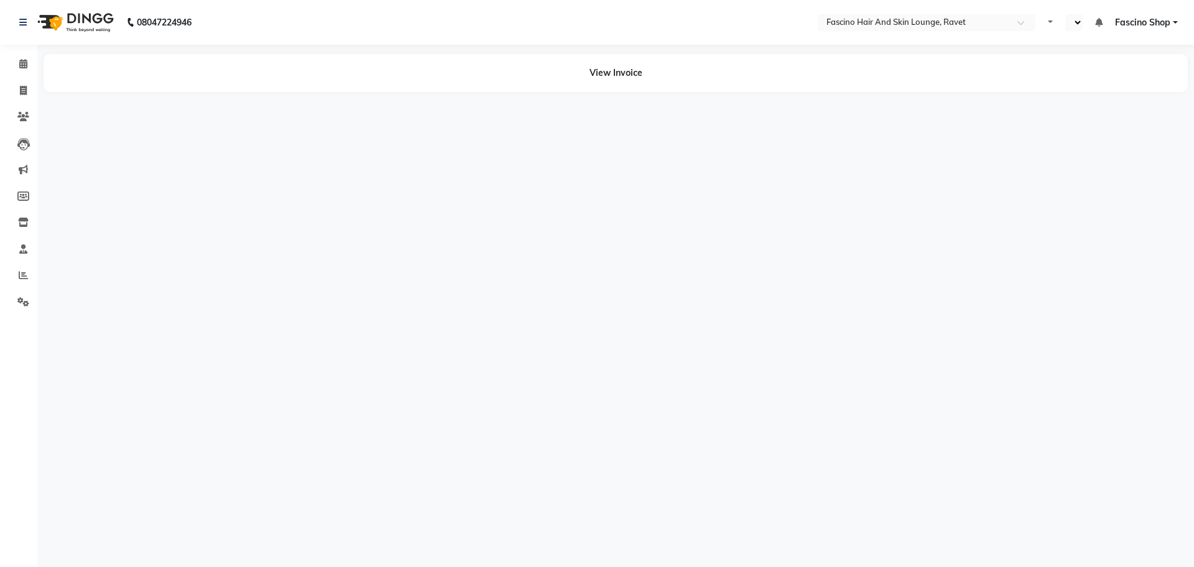
select select "en"
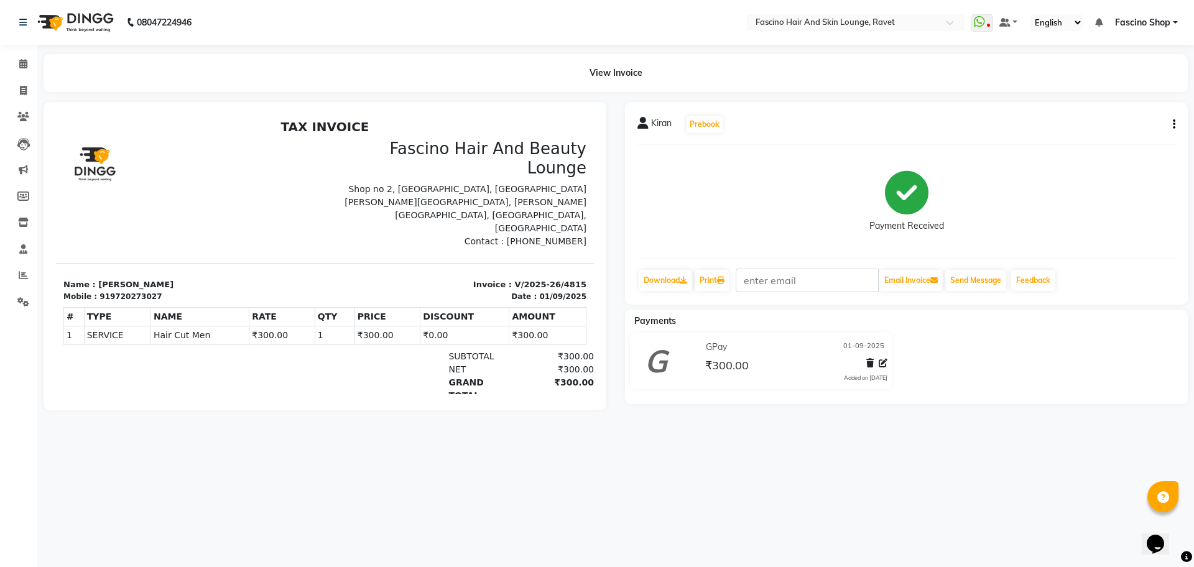
click at [880, 359] on icon at bounding box center [882, 363] width 9 height 9
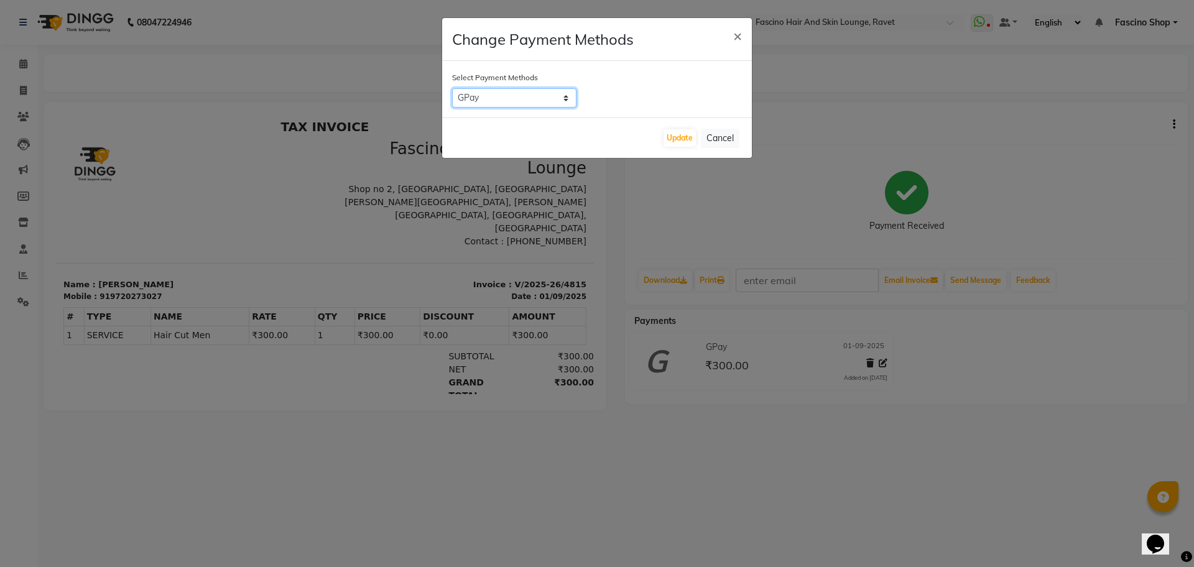
click at [561, 97] on select "GPay CASH CARD" at bounding box center [514, 97] width 124 height 19
select select "1"
click at [452, 88] on select "GPay CASH CARD" at bounding box center [514, 97] width 124 height 19
click at [680, 139] on button "Update" at bounding box center [679, 137] width 32 height 17
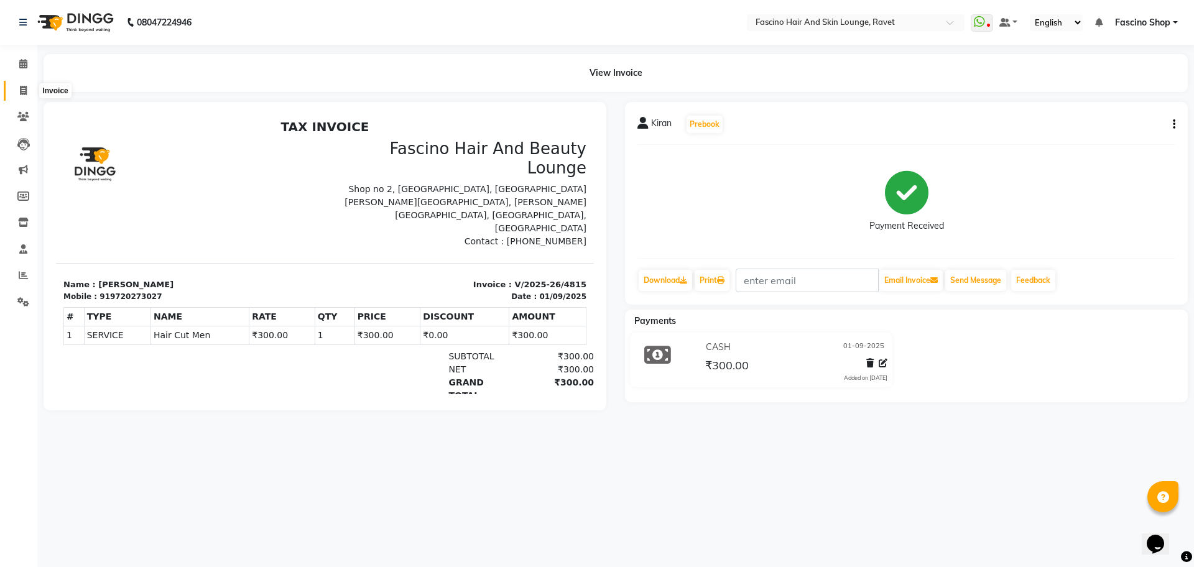
click at [30, 90] on span at bounding box center [23, 91] width 22 height 14
select select "service"
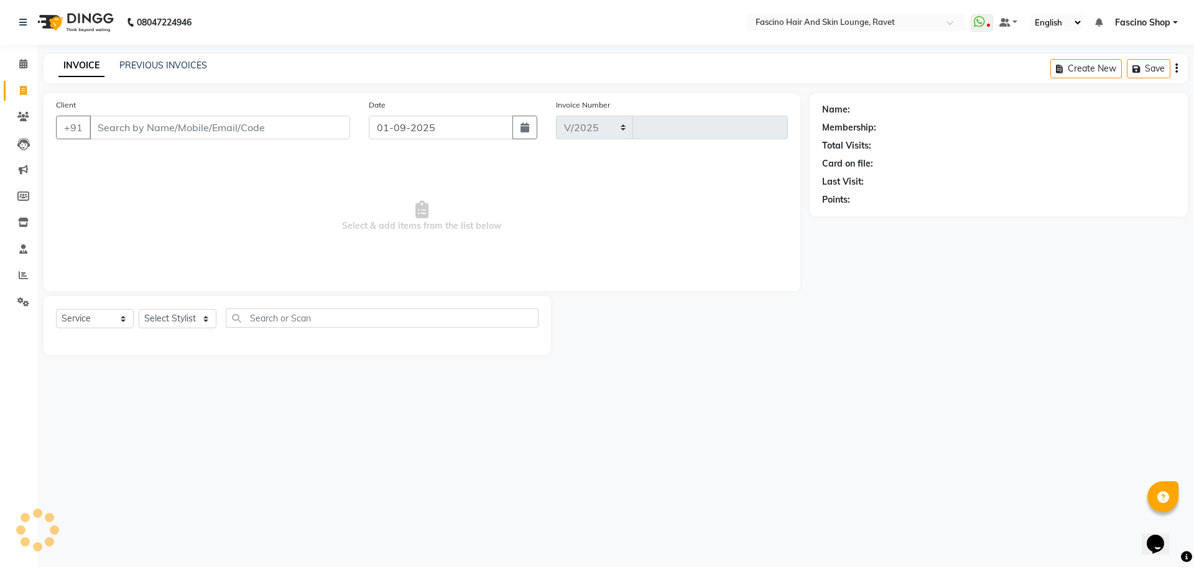
select select "5190"
type input "4823"
click at [121, 130] on input "Client" at bounding box center [220, 128] width 260 height 24
click at [162, 63] on link "PREVIOUS INVOICES" at bounding box center [163, 65] width 88 height 11
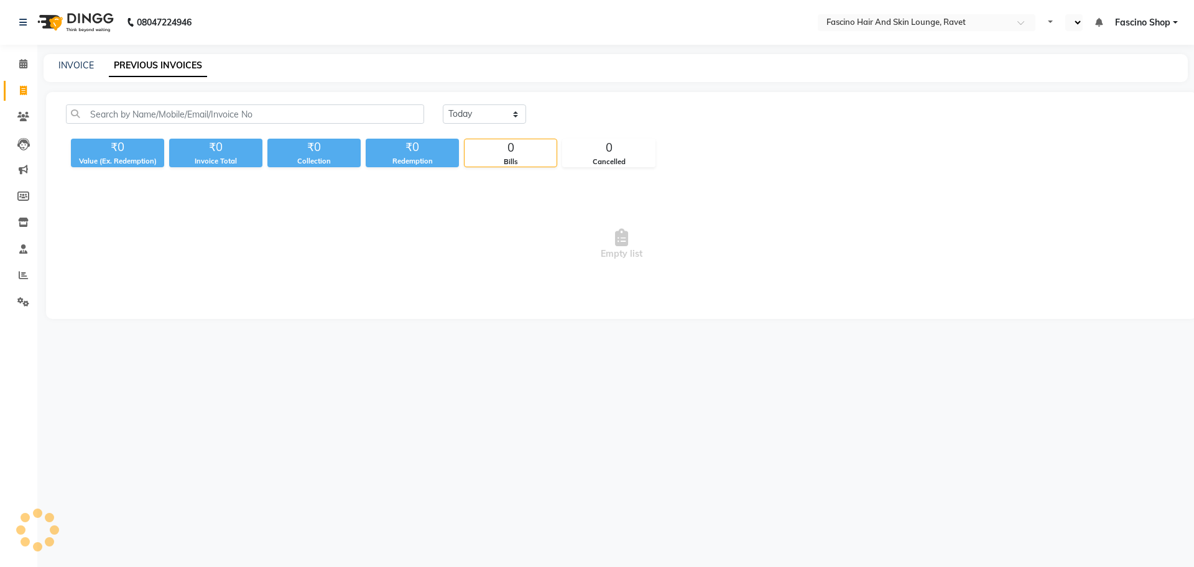
select select "en"
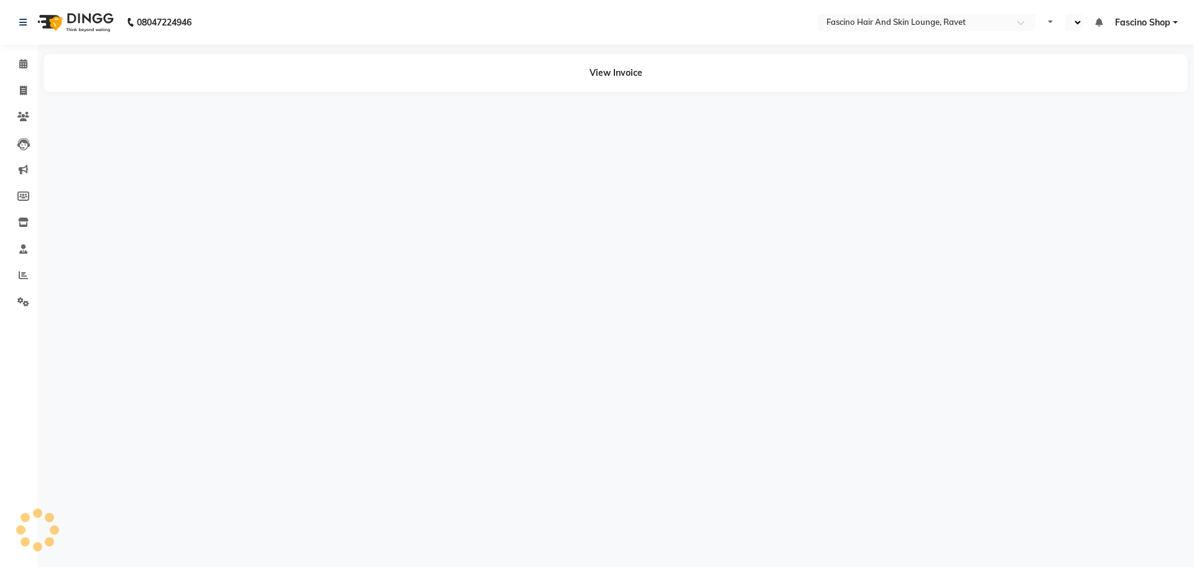
select select "en"
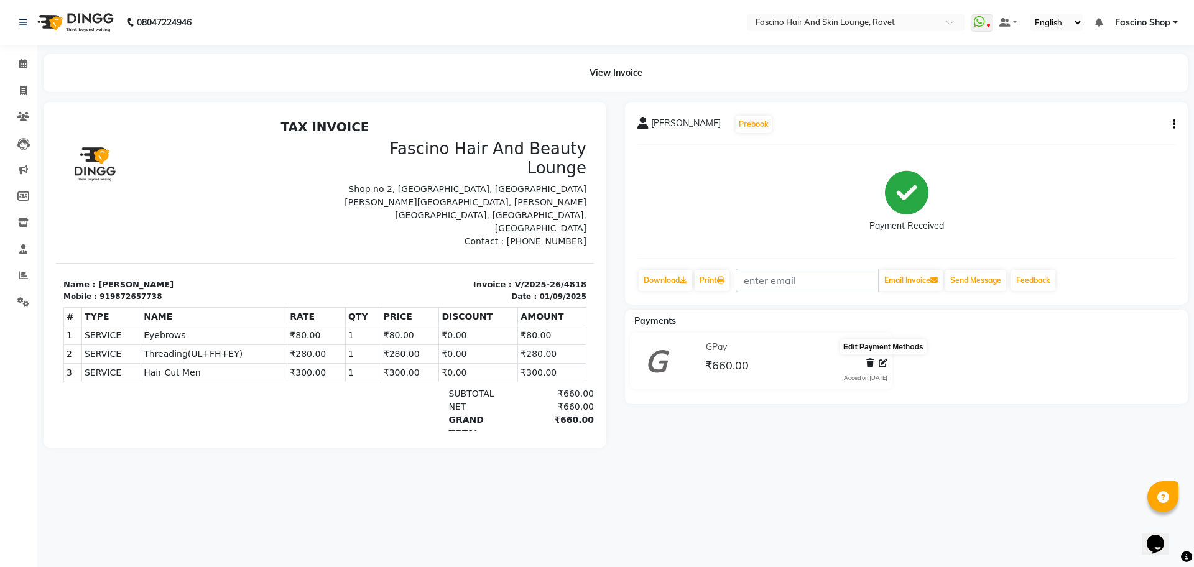
click at [885, 362] on icon at bounding box center [882, 363] width 9 height 9
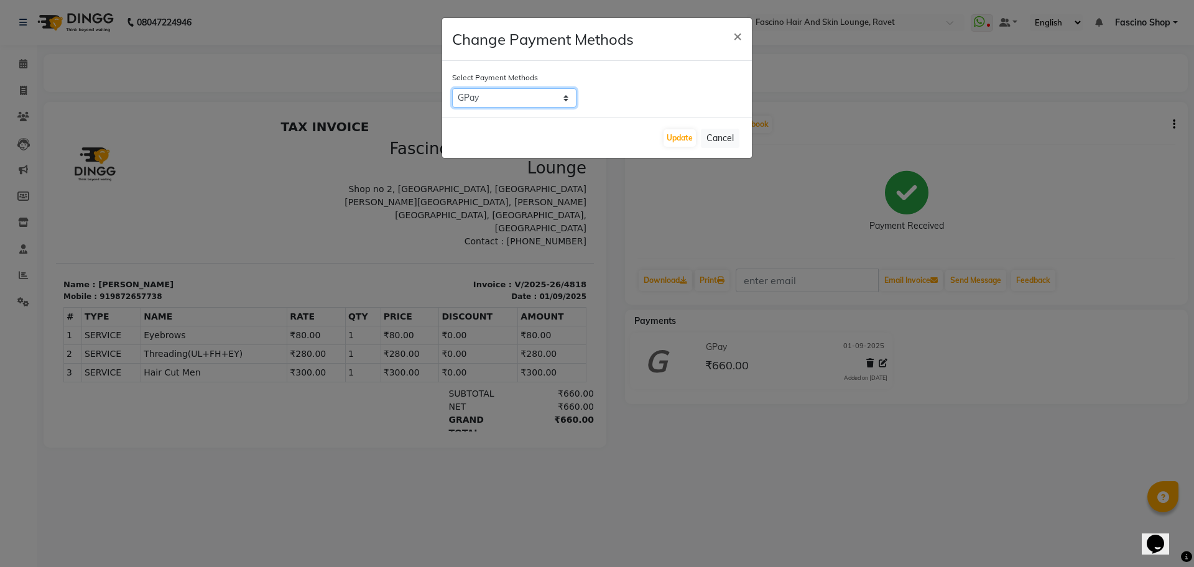
click at [548, 98] on select "GPay CASH CARD" at bounding box center [514, 97] width 124 height 19
select select "2"
click at [452, 88] on select "GPay CASH CARD" at bounding box center [514, 97] width 124 height 19
click at [675, 138] on button "Update" at bounding box center [679, 137] width 32 height 17
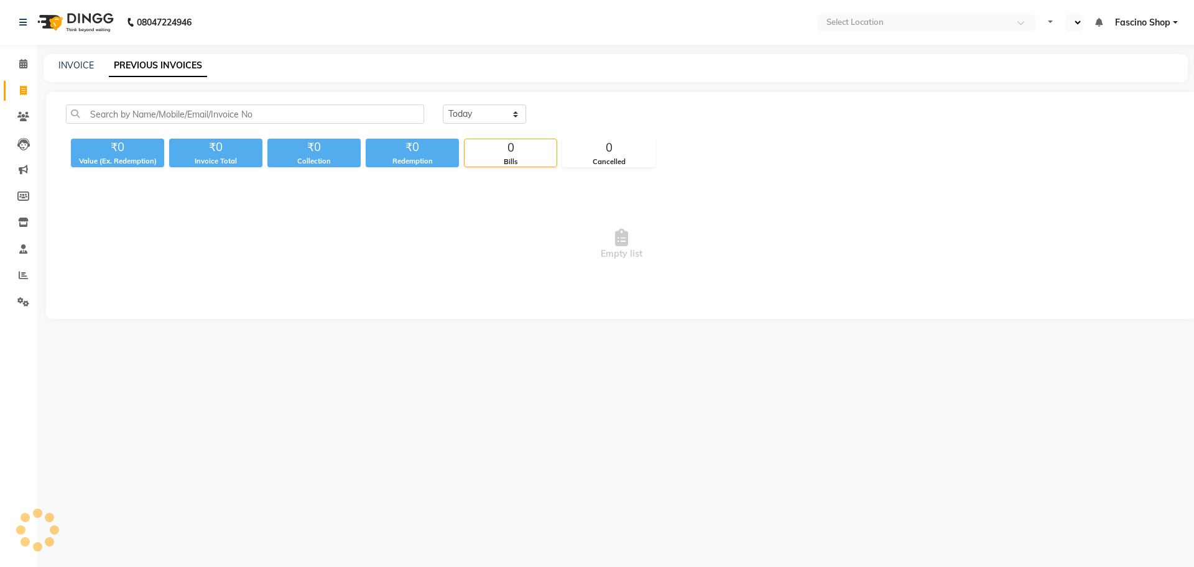
select select "en"
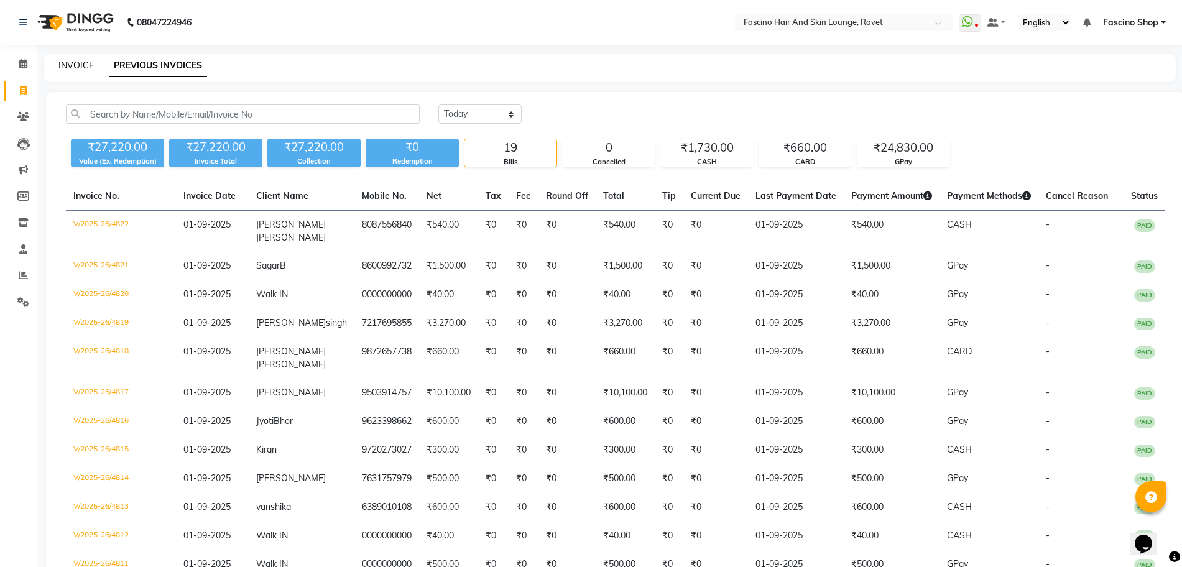
click at [65, 68] on link "INVOICE" at bounding box center [75, 65] width 35 height 11
select select "service"
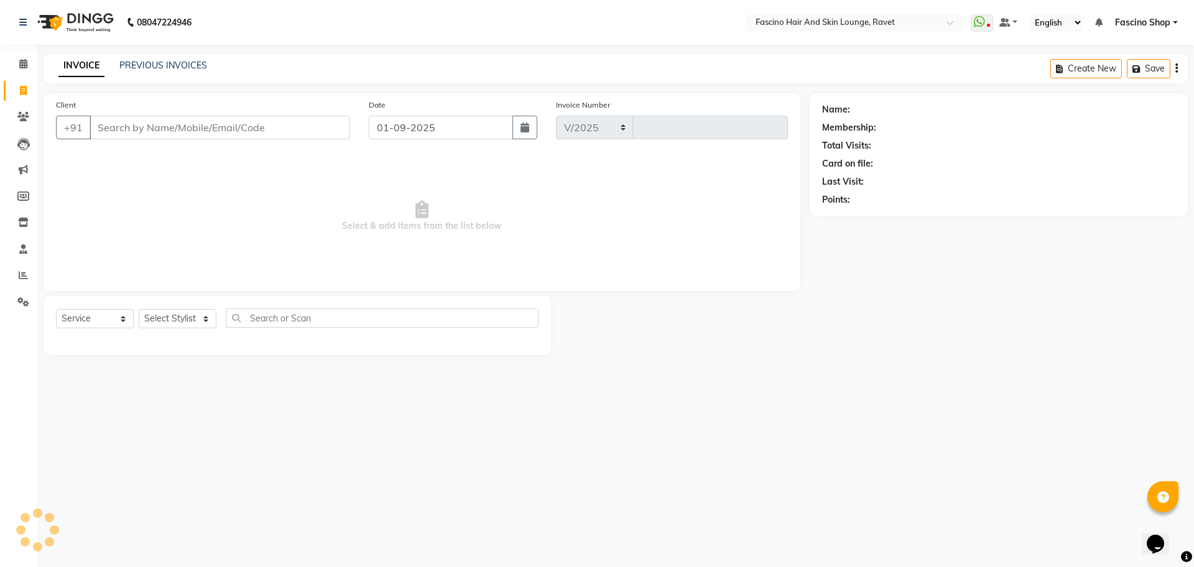
select select "5190"
type input "4823"
click at [1133, 12] on nav "08047224946 Select Location × Fascino Hair And Skin Lounge, Ravet WhatsApp Stat…" at bounding box center [597, 22] width 1194 height 45
click at [874, 348] on div "Name: Membership: Total Visits: Card on file: Last Visit: Points:" at bounding box center [1002, 224] width 387 height 262
click at [1146, 24] on span "Fascino Shop" at bounding box center [1142, 22] width 55 height 13
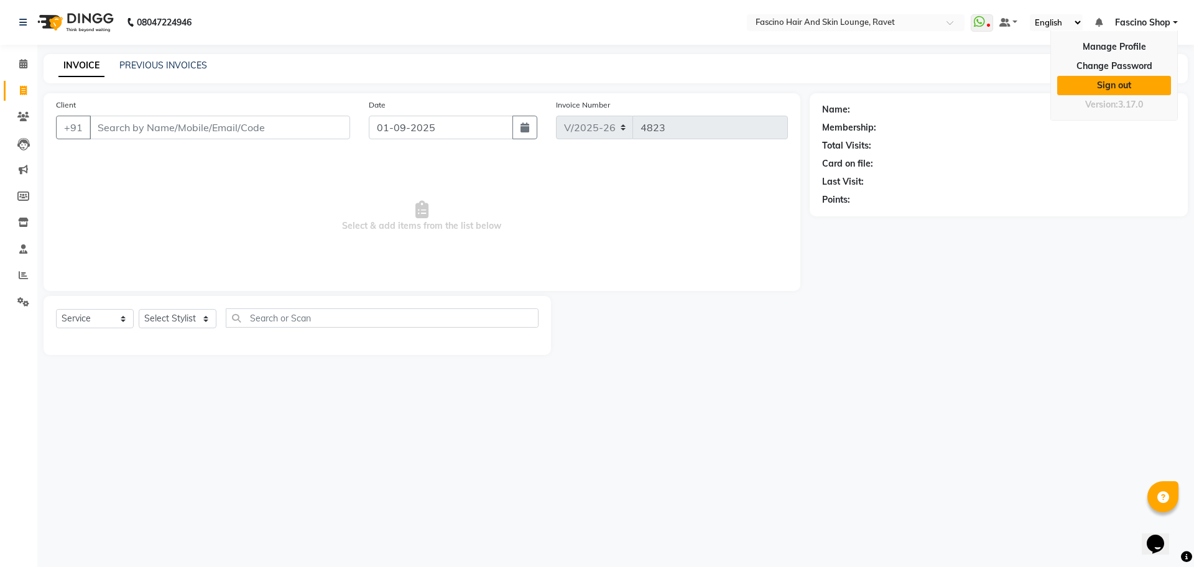
click at [1103, 88] on link "Sign out" at bounding box center [1114, 85] width 114 height 19
